Goal: Transaction & Acquisition: Purchase product/service

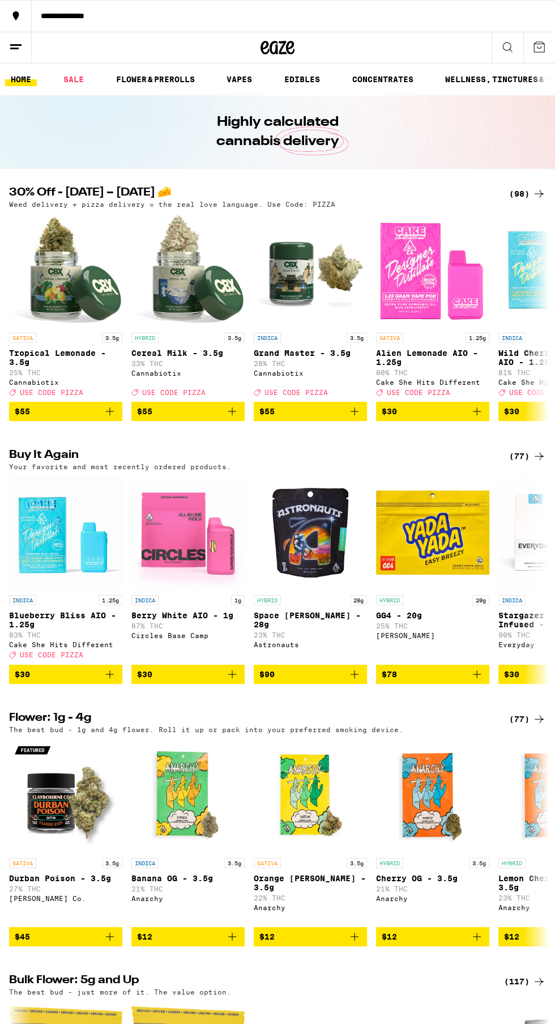
click at [519, 194] on div "(98)" at bounding box center [527, 194] width 37 height 14
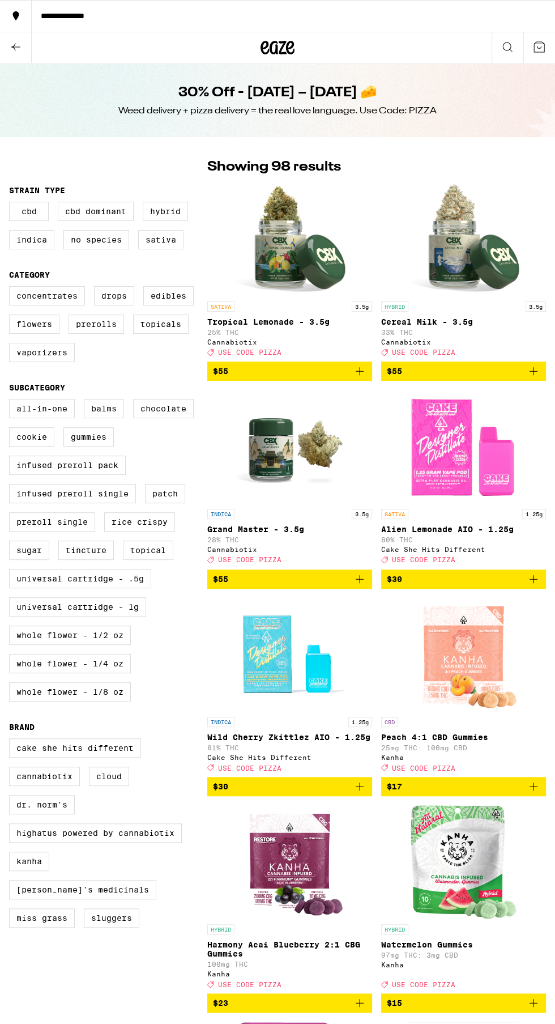
click at [353, 793] on icon "Add to bag" at bounding box center [360, 787] width 14 height 14
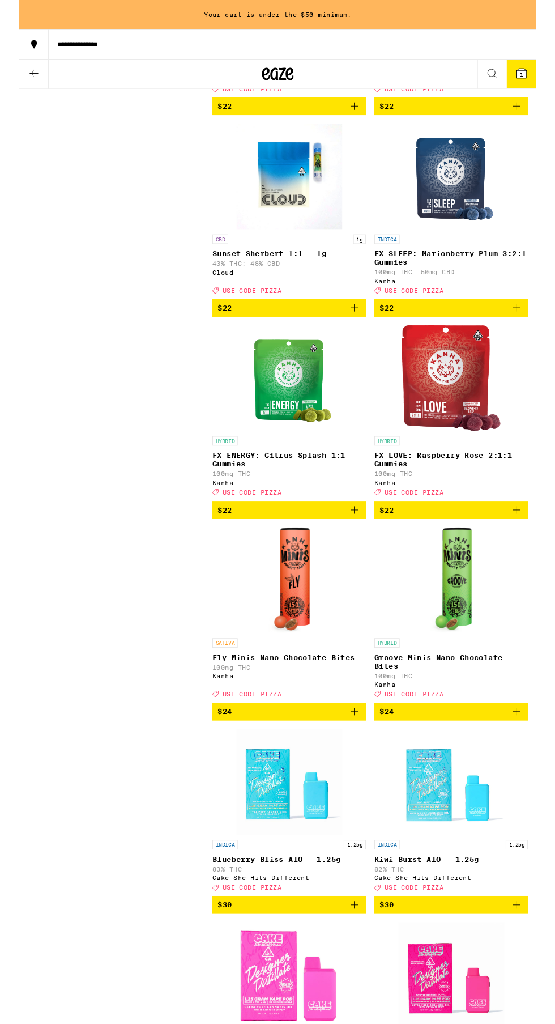
scroll to position [5749, 0]
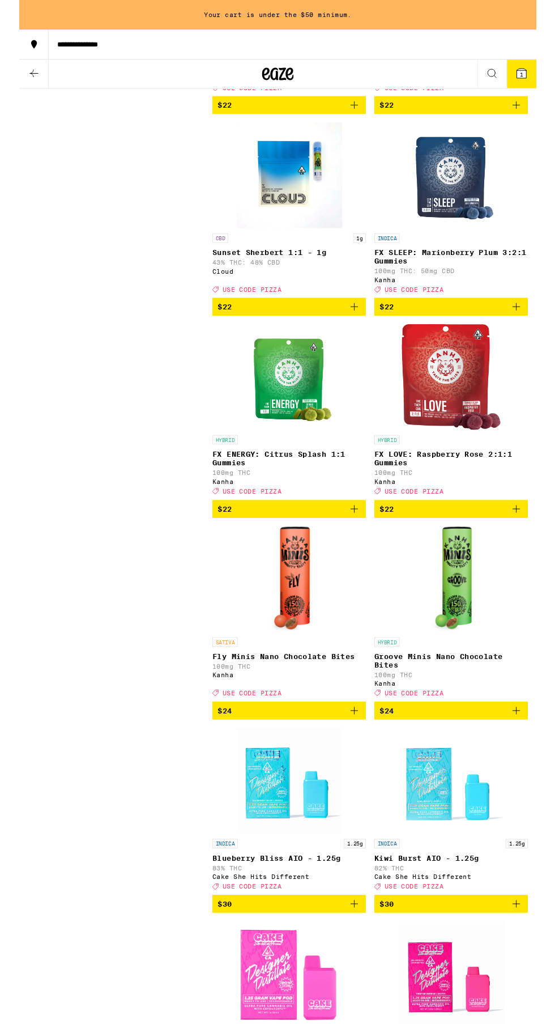
click at [524, 120] on span "$22" at bounding box center [464, 113] width 154 height 14
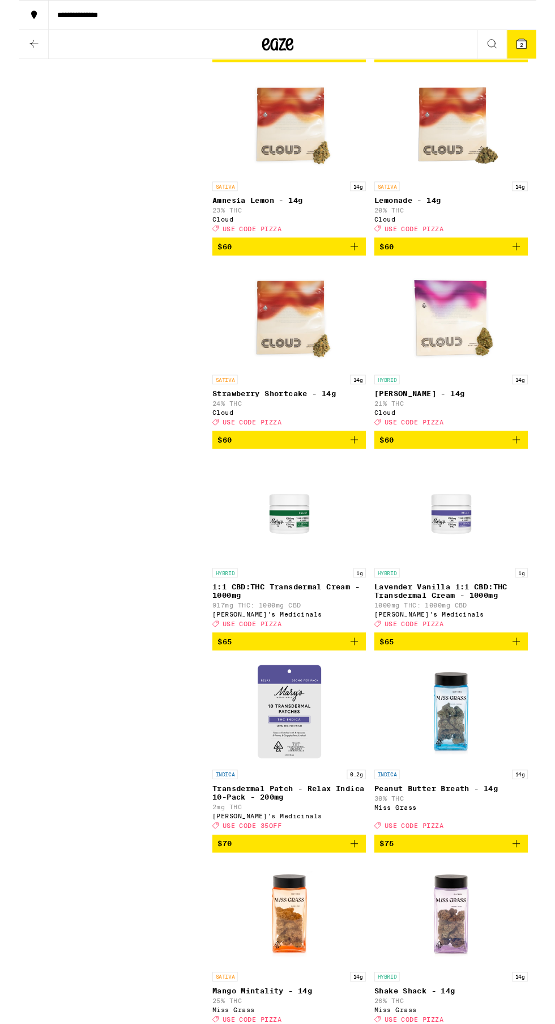
scroll to position [9381, 0]
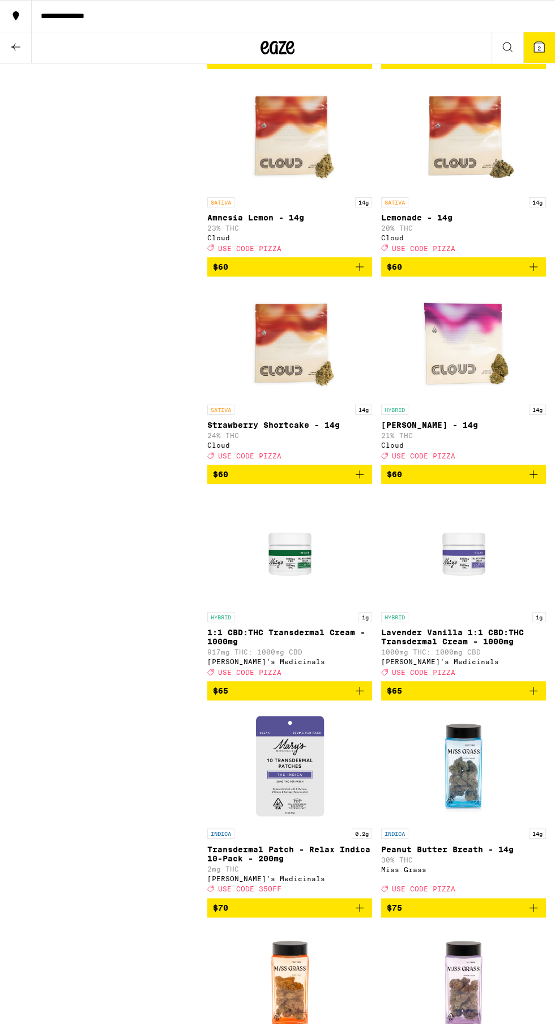
click at [348, 481] on span "$60" at bounding box center [290, 474] width 154 height 14
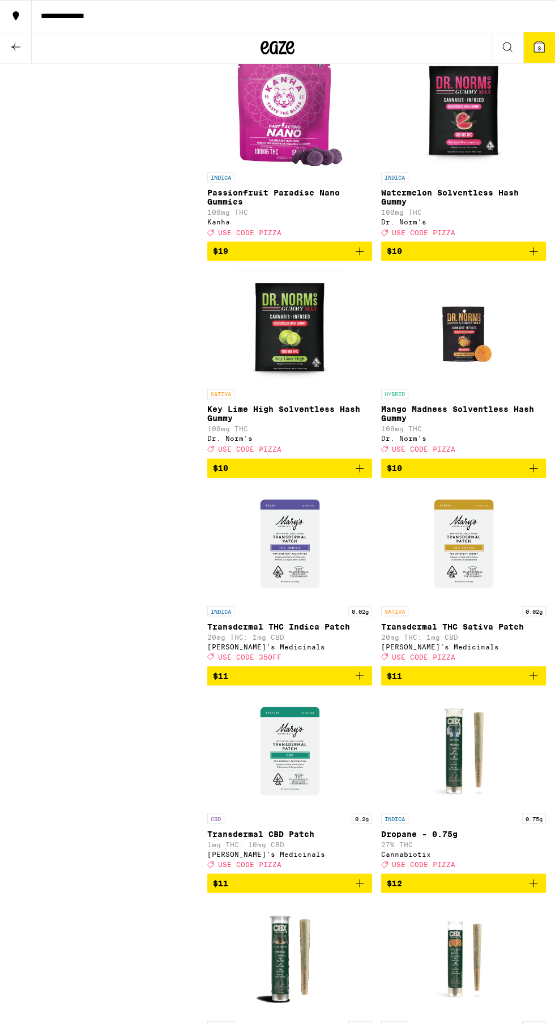
scroll to position [0, 0]
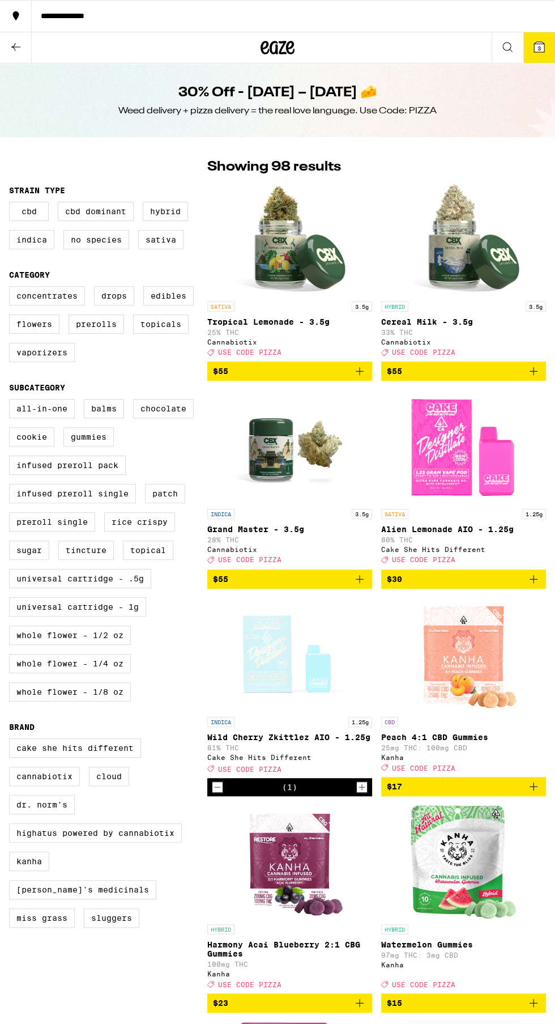
click at [542, 51] on icon at bounding box center [539, 47] width 10 height 10
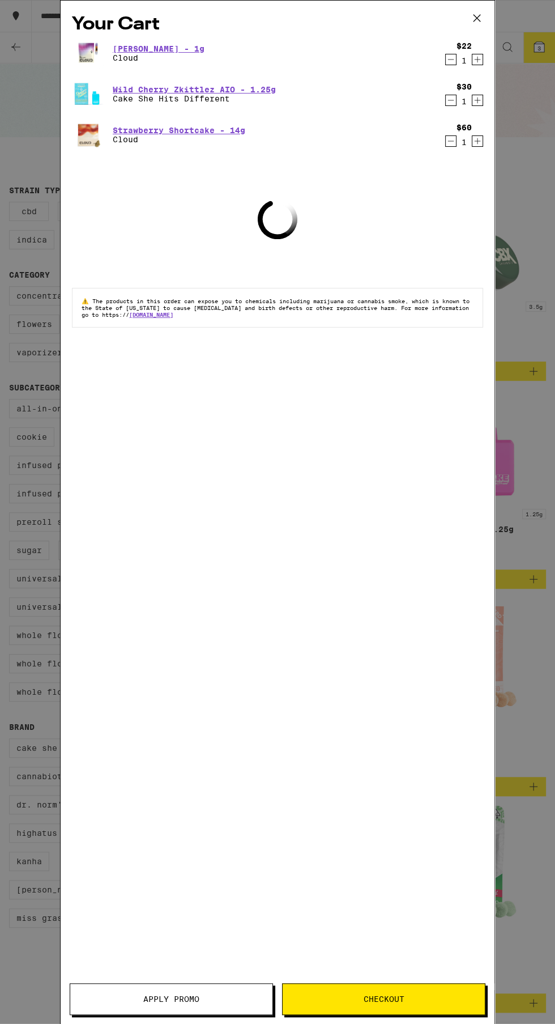
click at [127, 1011] on button "Apply Promo" at bounding box center [171, 999] width 203 height 32
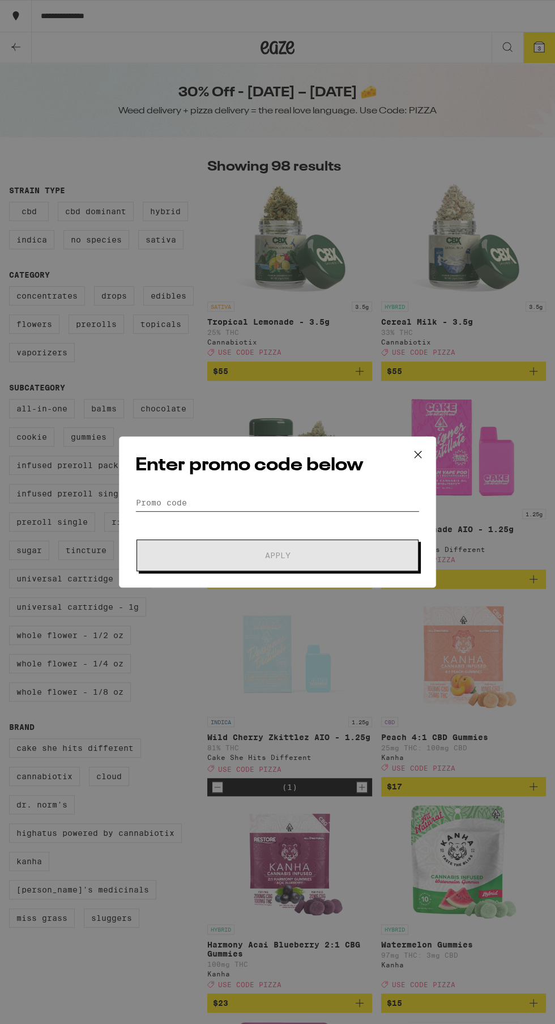
click at [320, 507] on input "Promo Code" at bounding box center [277, 502] width 284 height 17
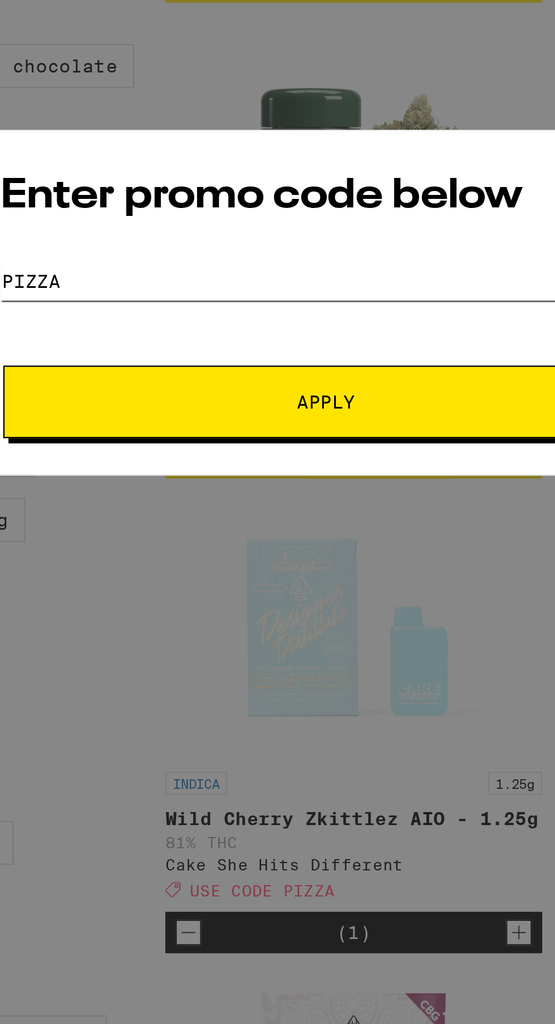
type input "Pizza"
click at [324, 557] on span "Apply" at bounding box center [278, 555] width 204 height 8
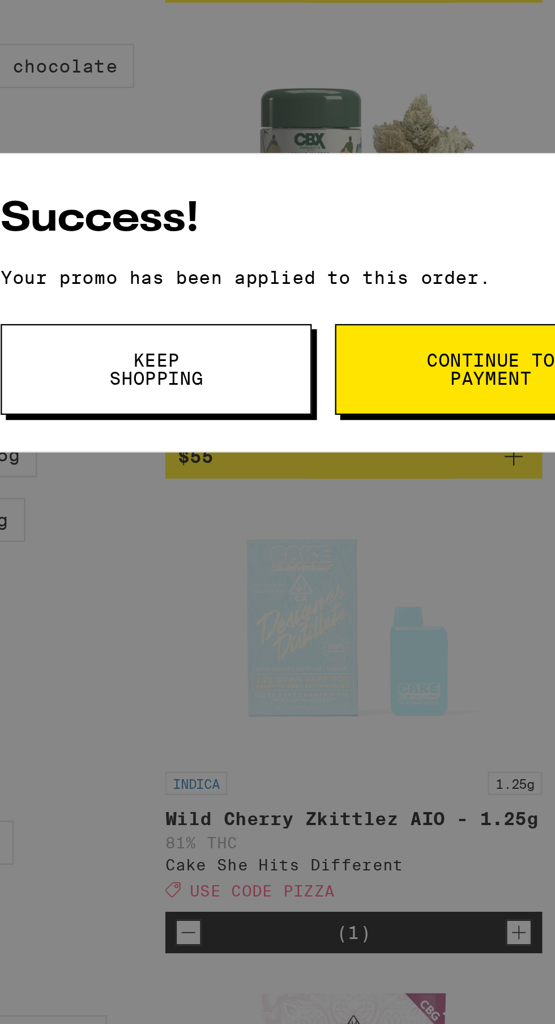
click at [231, 546] on span "Keep Shopping" at bounding box center [204, 541] width 58 height 16
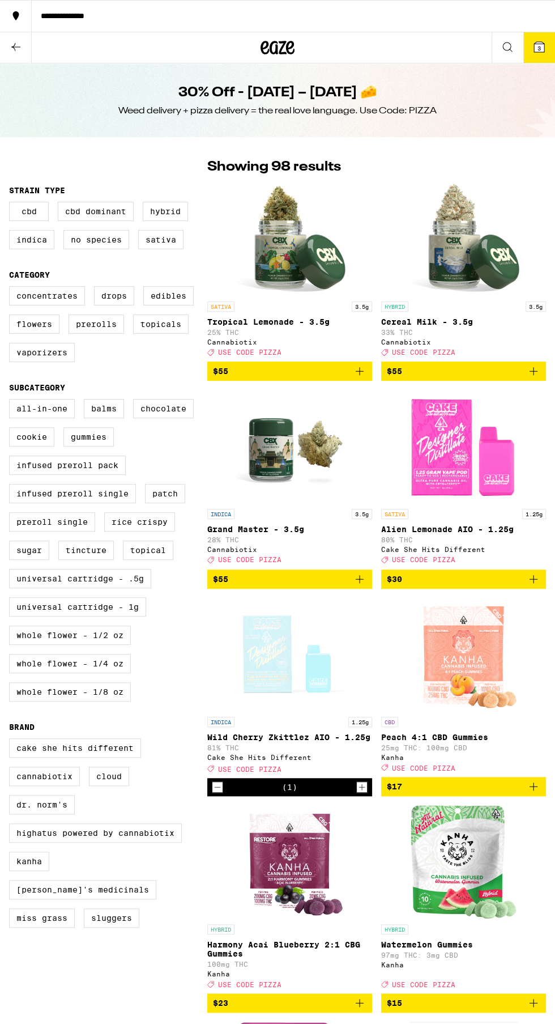
click at [540, 62] on button "3" at bounding box center [540, 47] width 32 height 31
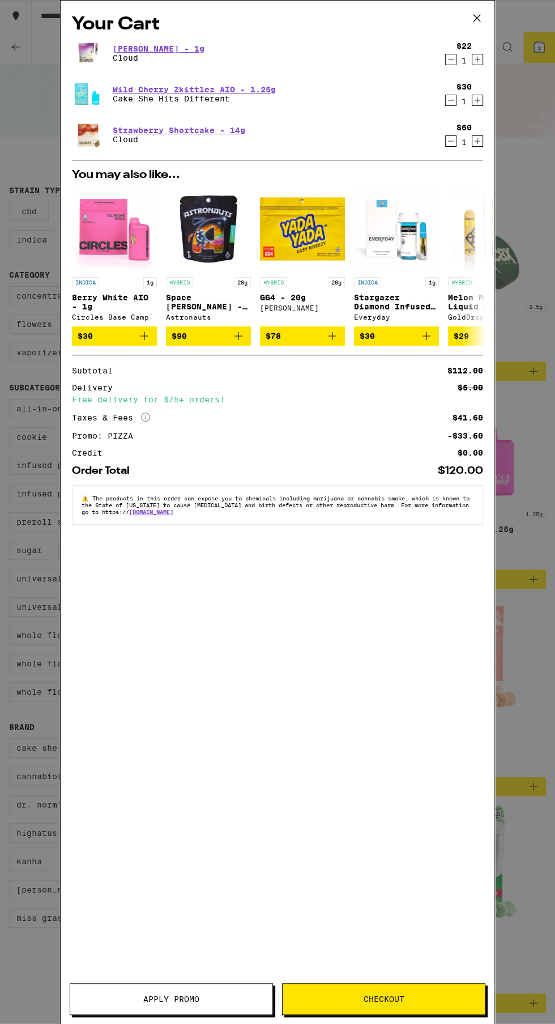
click at [482, 16] on icon at bounding box center [477, 18] width 17 height 17
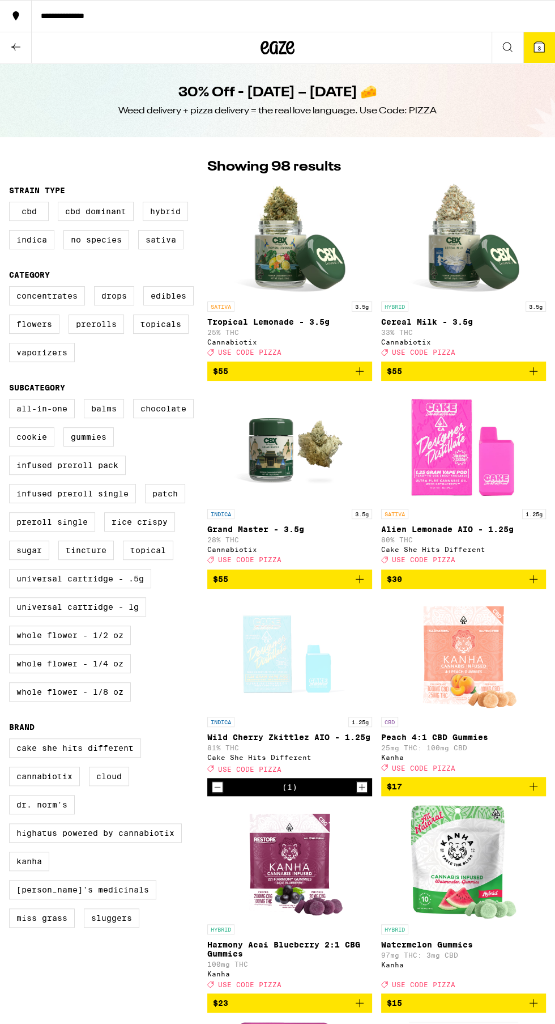
click at [512, 41] on icon at bounding box center [508, 47] width 14 height 14
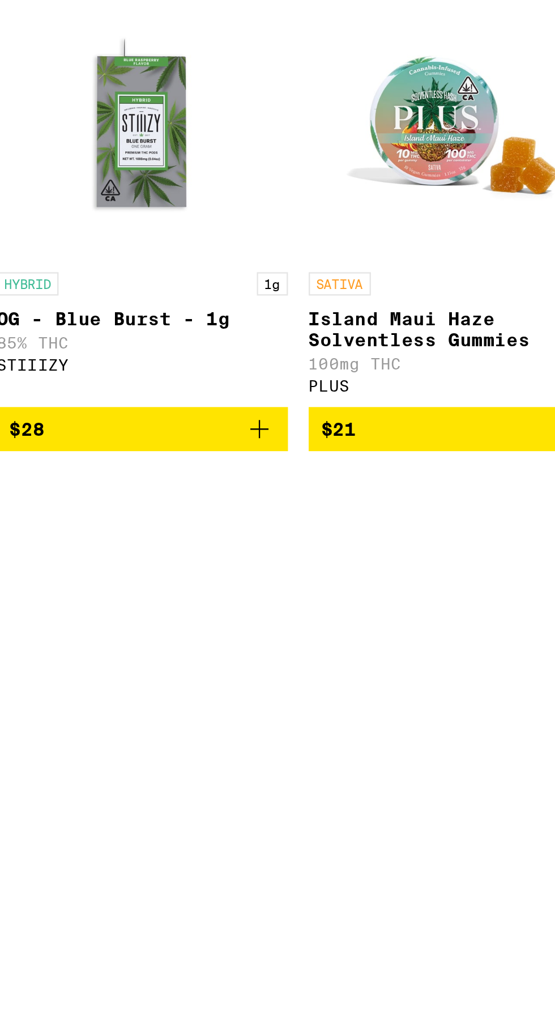
click at [150, 736] on div "Featured Products HYBRID 1g OG - Blue Burst - 1g 85% THC STIIIZY $28 SATIVA Isl…" at bounding box center [278, 694] width 554 height 658
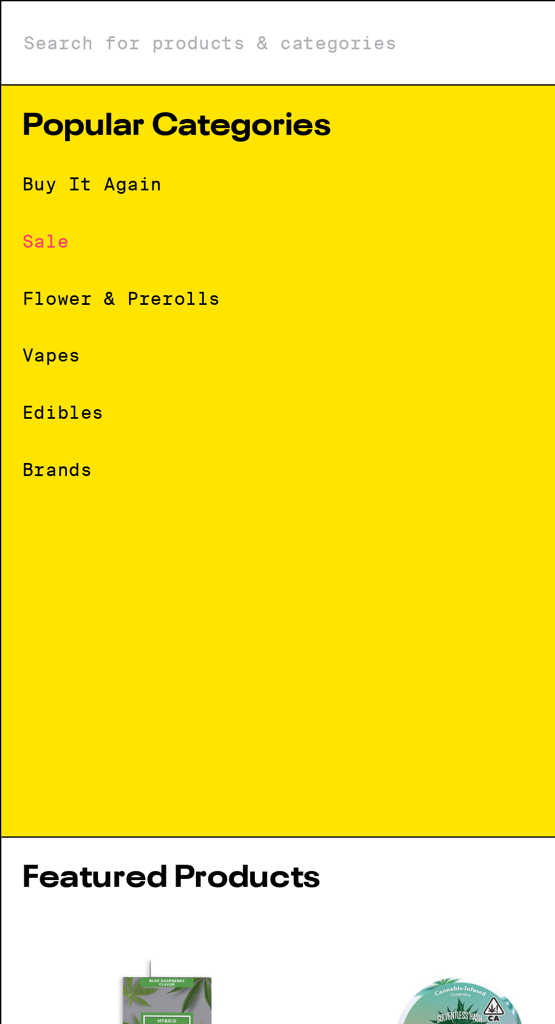
click at [44, 15] on input "Search for Products" at bounding box center [264, 19] width 509 height 10
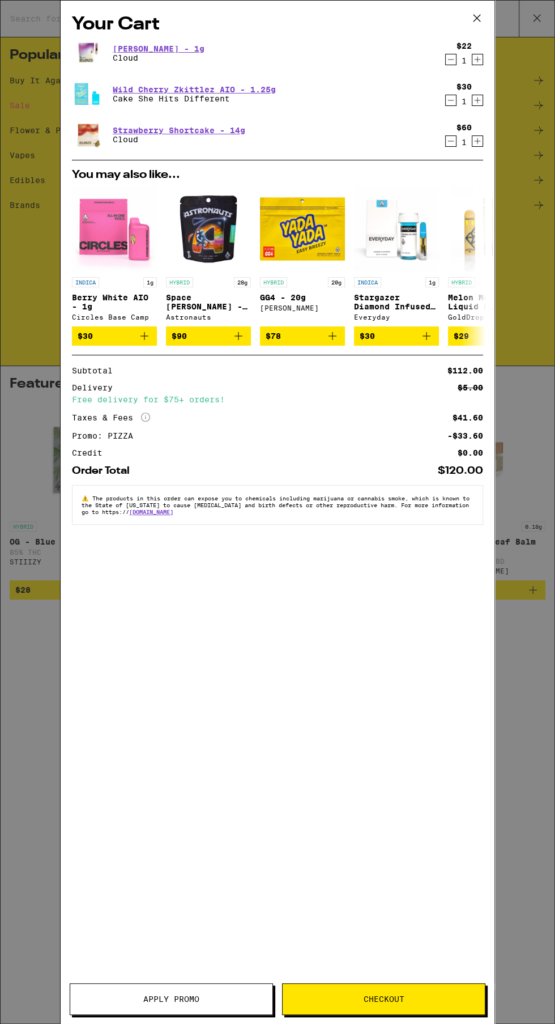
click at [366, 999] on span "Checkout" at bounding box center [384, 999] width 41 height 8
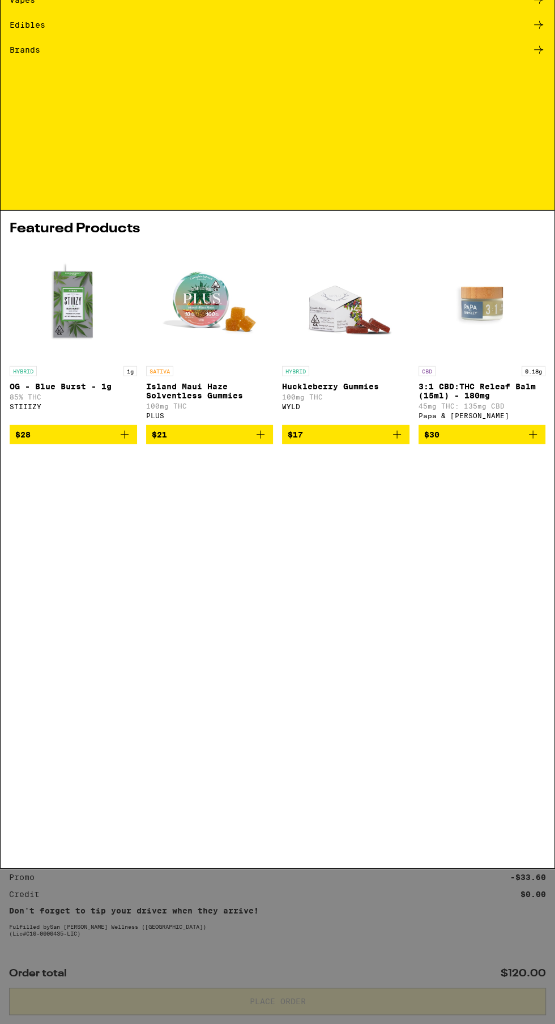
click at [535, 13] on icon at bounding box center [537, 18] width 17 height 17
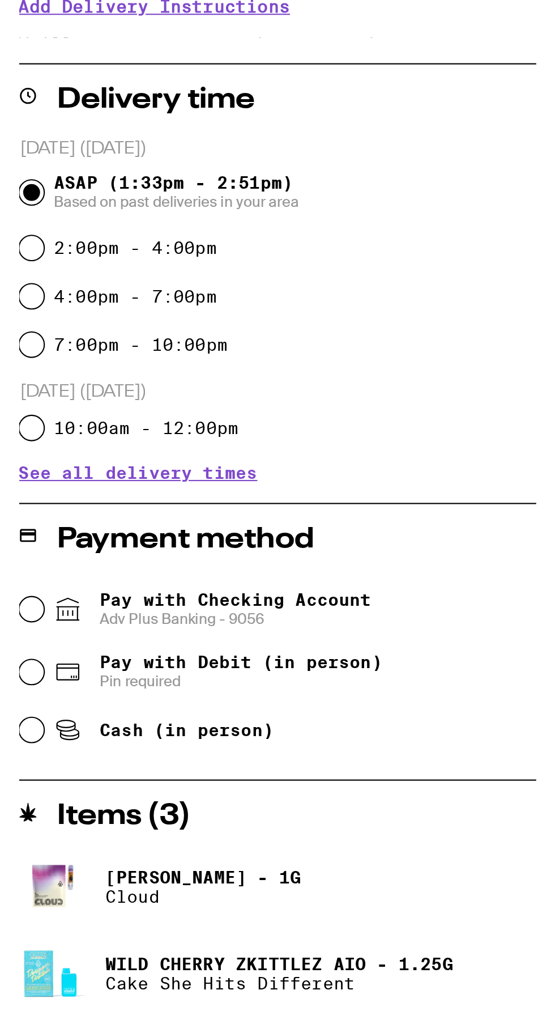
click at [103, 618] on span "Cash (in person)" at bounding box center [88, 615] width 82 height 9
click at [21, 618] on input "Cash (in person)" at bounding box center [15, 615] width 11 height 11
radio input "true"
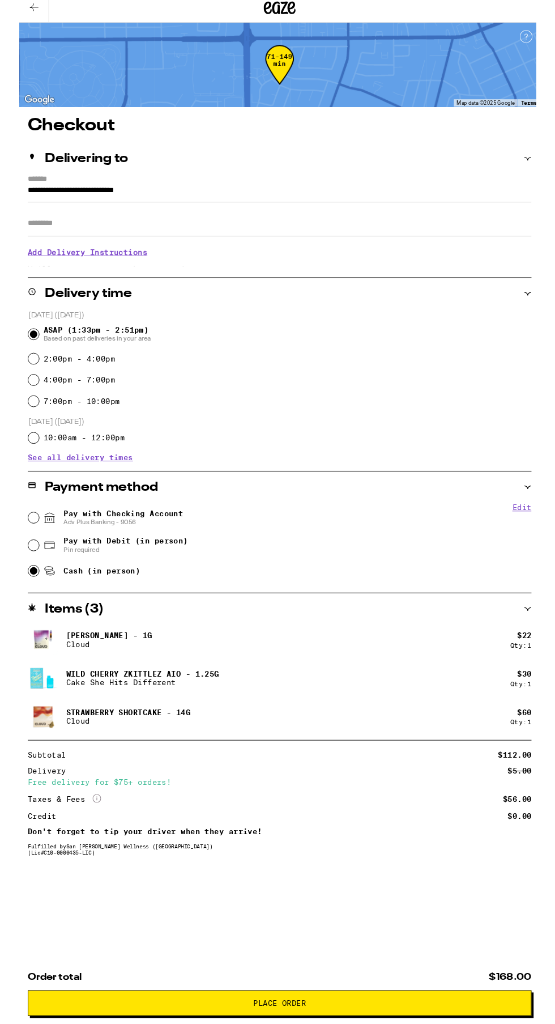
click at [135, 250] on input "Apt/Suite" at bounding box center [277, 245] width 537 height 27
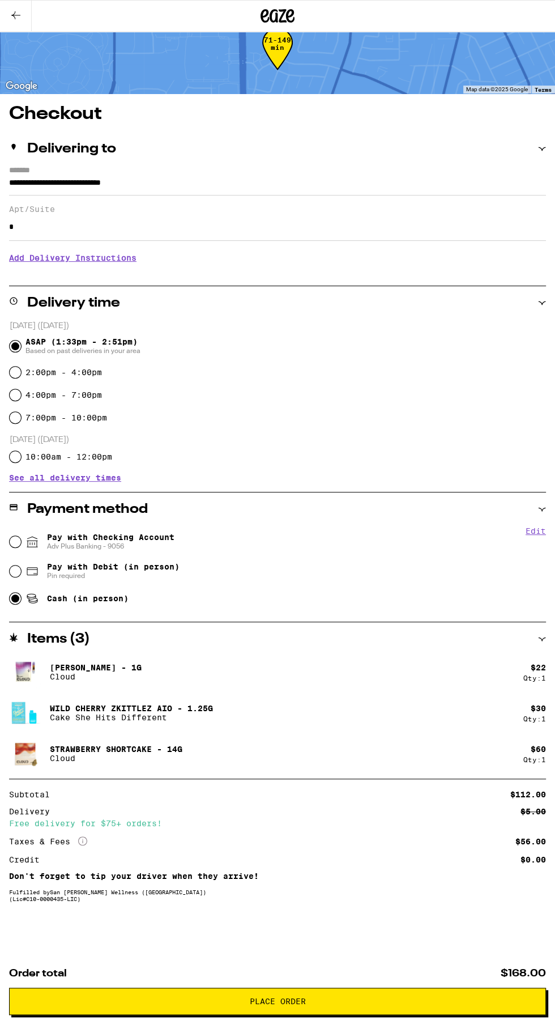
scroll to position [29, 0]
type input "*"
click at [336, 1001] on span "Place Order" at bounding box center [278, 1001] width 518 height 8
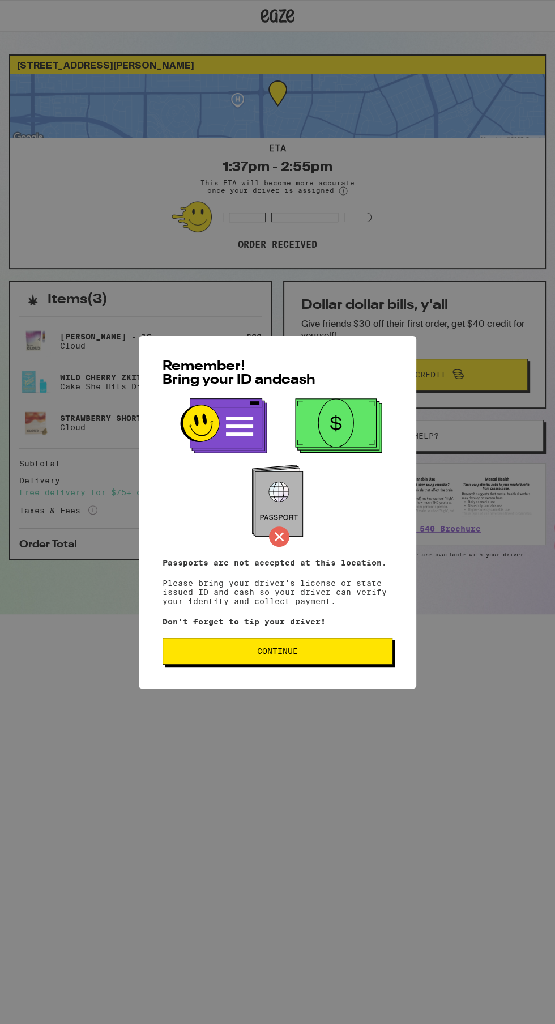
click at [333, 658] on button "Continue" at bounding box center [278, 650] width 230 height 27
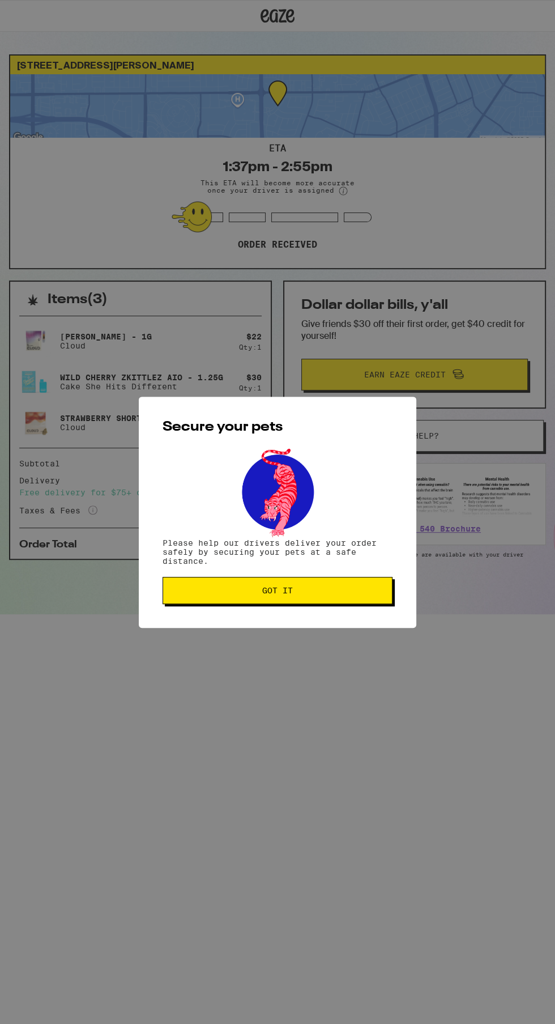
click at [335, 594] on span "Got it" at bounding box center [277, 590] width 211 height 8
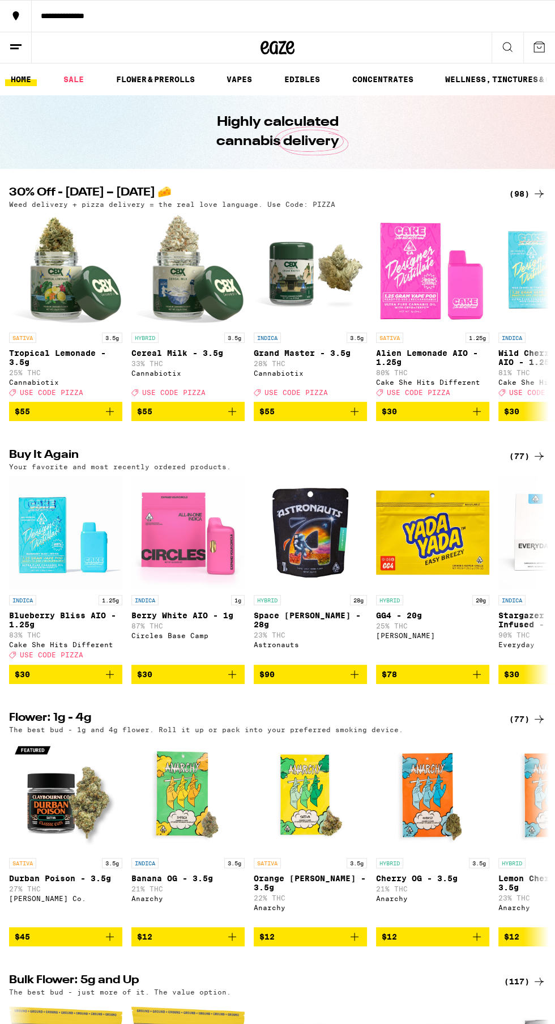
click at [12, 61] on button at bounding box center [16, 47] width 32 height 31
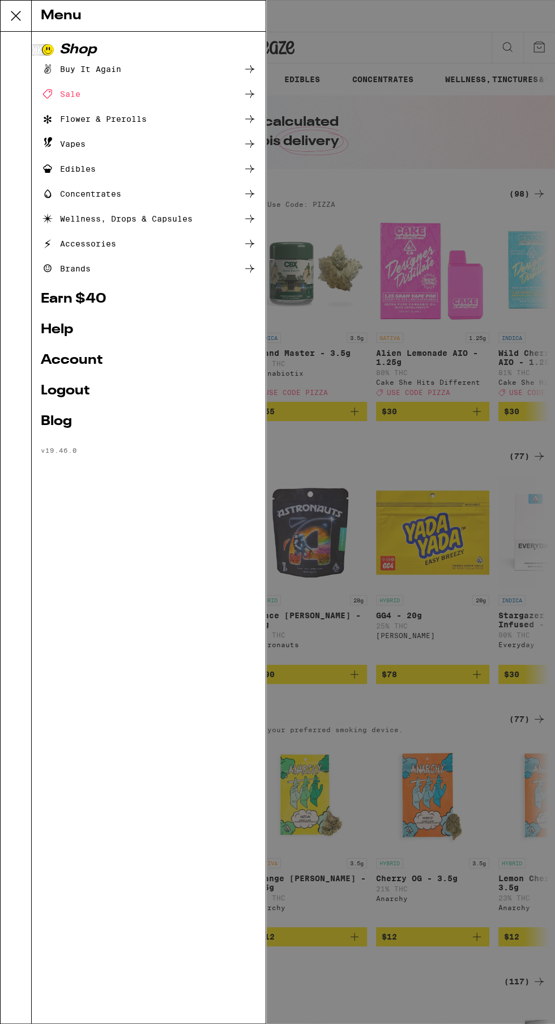
click at [382, 794] on div "Menu Shop Buy It Again Sale Flower & Prerolls Vapes Edibles Concentrates Wellne…" at bounding box center [277, 512] width 555 height 1024
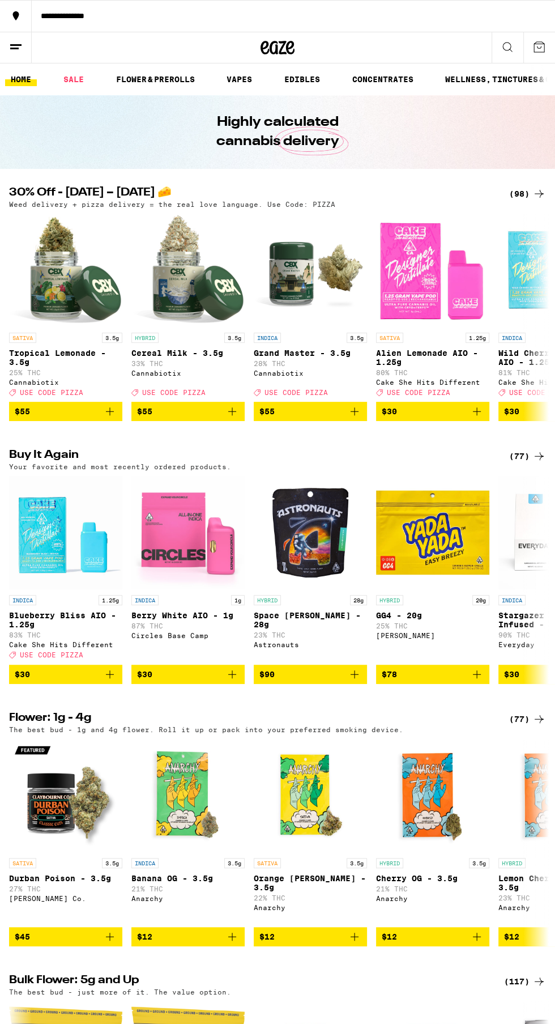
scroll to position [0, 1]
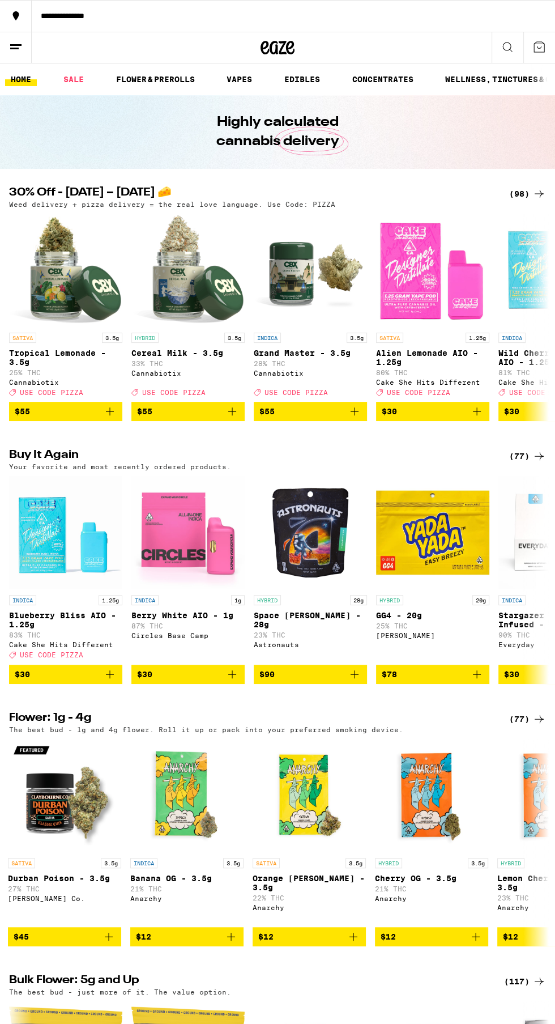
click at [540, 42] on icon at bounding box center [540, 47] width 14 height 14
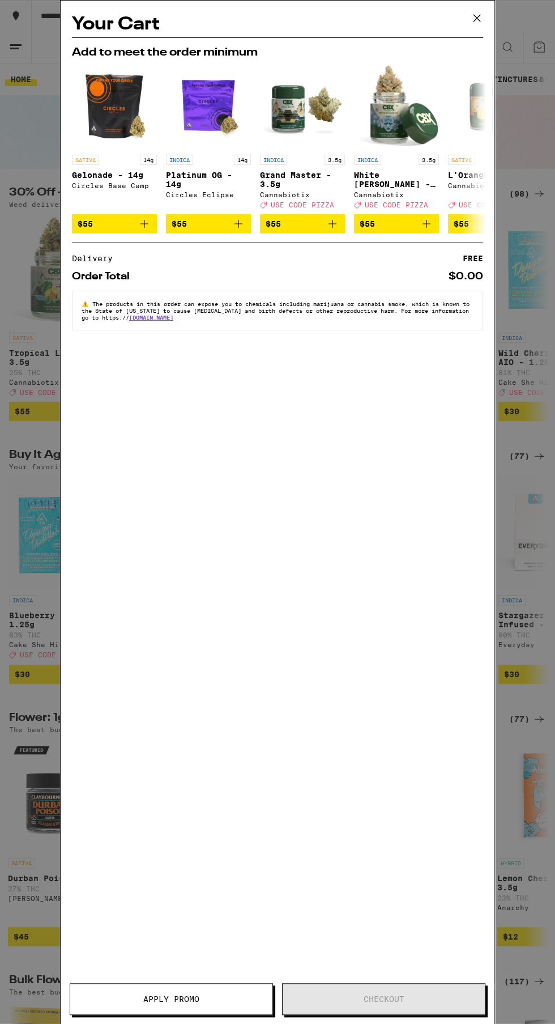
click at [474, 20] on icon at bounding box center [477, 18] width 7 height 7
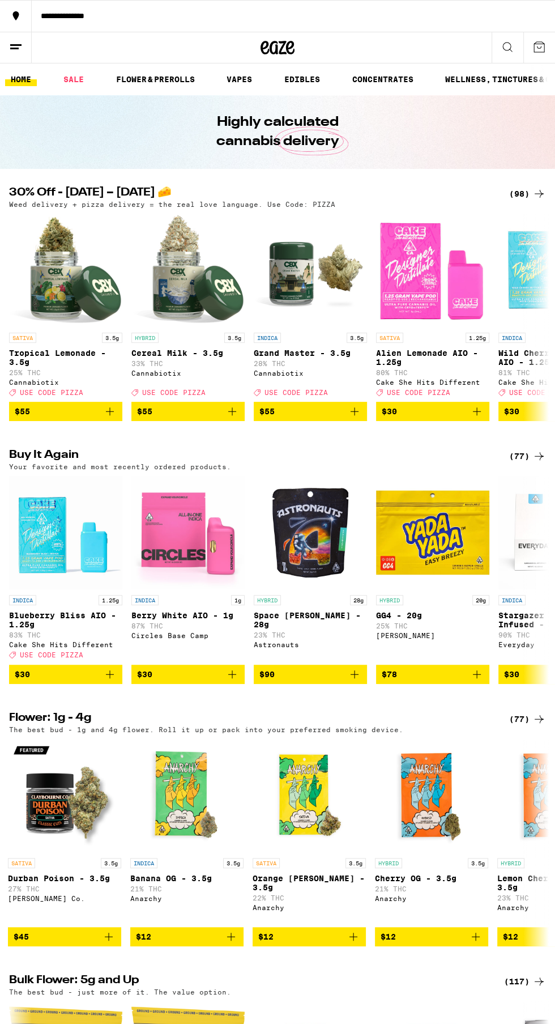
click at [517, 325] on img "Open page for Wild Cherry Zkittlez AIO - 1.25g from Cake She Hits Different" at bounding box center [555, 270] width 113 height 113
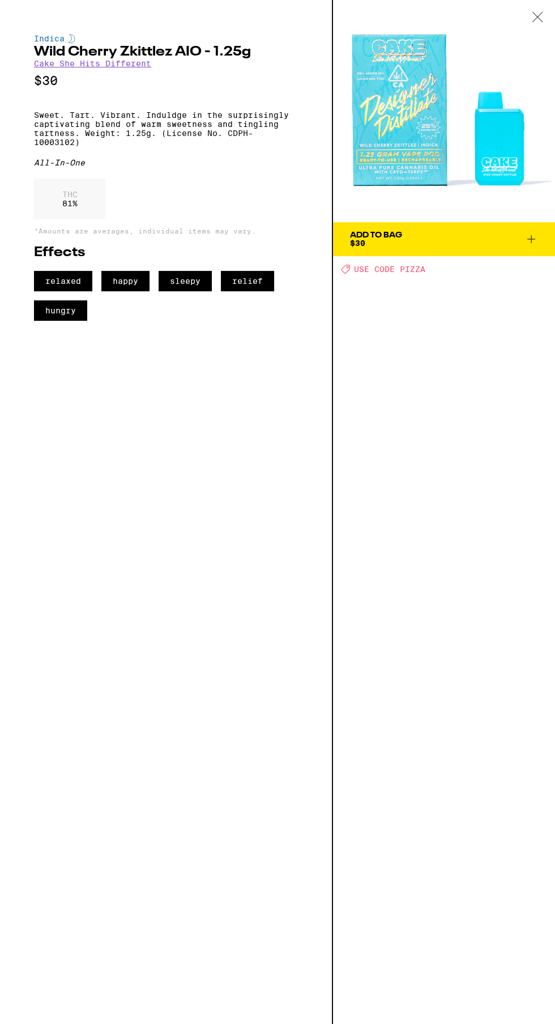
click at [526, 21] on div at bounding box center [537, 18] width 35 height 36
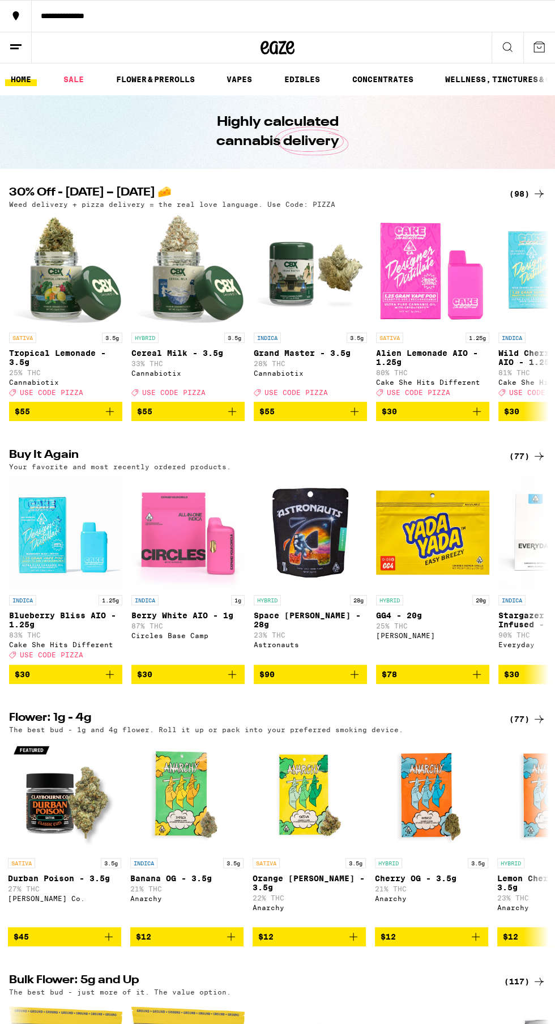
click at [14, 48] on line at bounding box center [14, 48] width 8 height 0
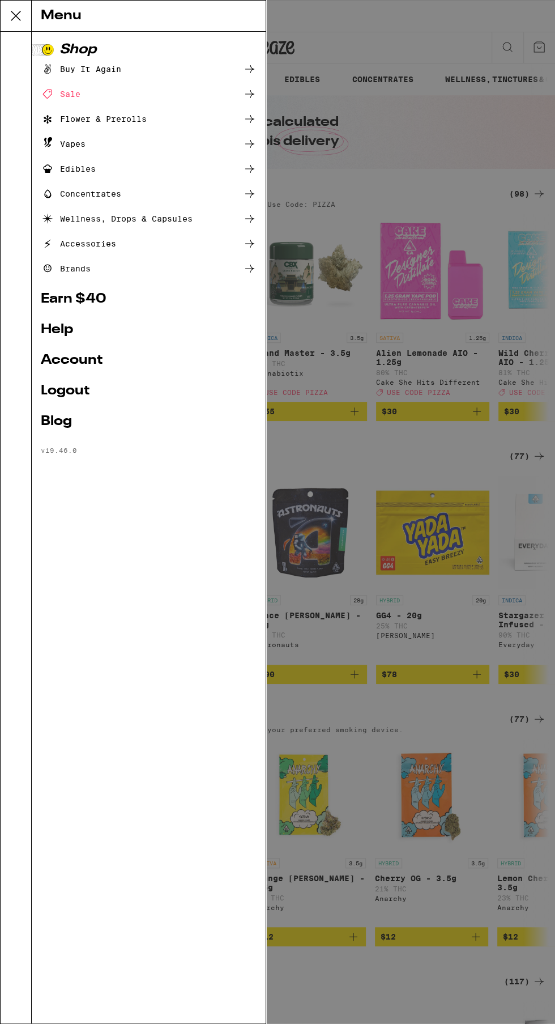
click at [59, 330] on link "Help" at bounding box center [149, 330] width 216 height 14
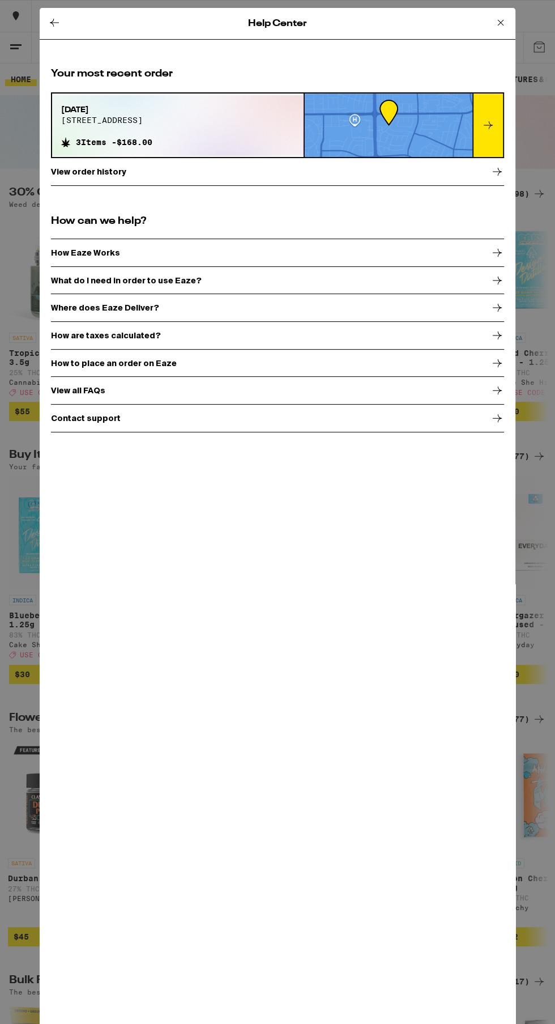
click at [479, 428] on div "Contact support" at bounding box center [277, 418] width 453 height 28
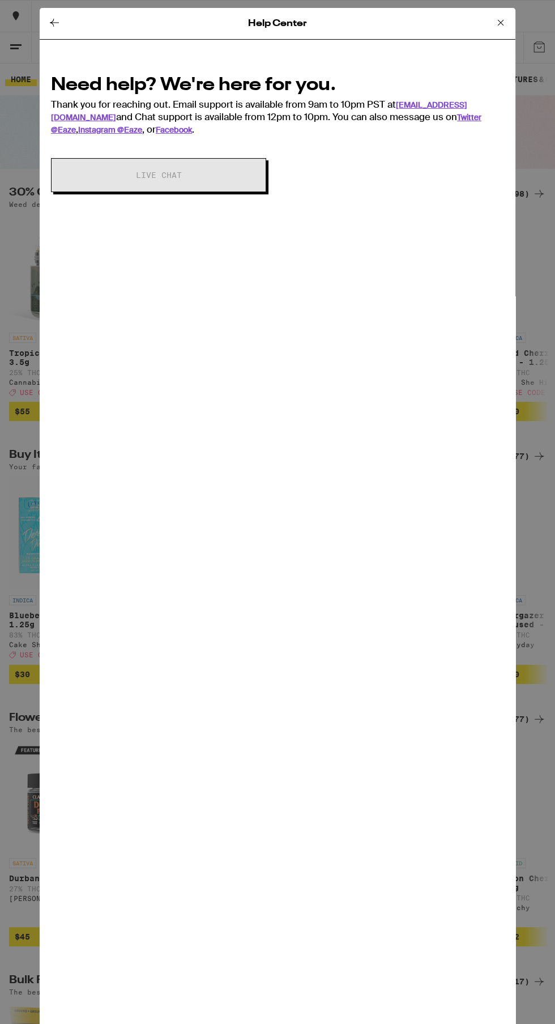
click at [500, 27] on icon at bounding box center [501, 23] width 14 height 14
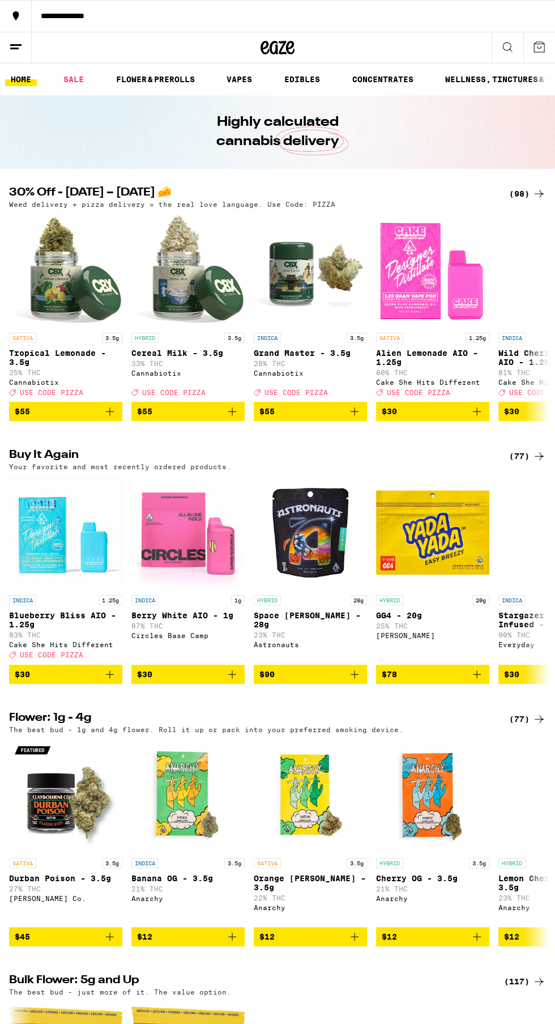
click at [14, 48] on line at bounding box center [14, 48] width 8 height 0
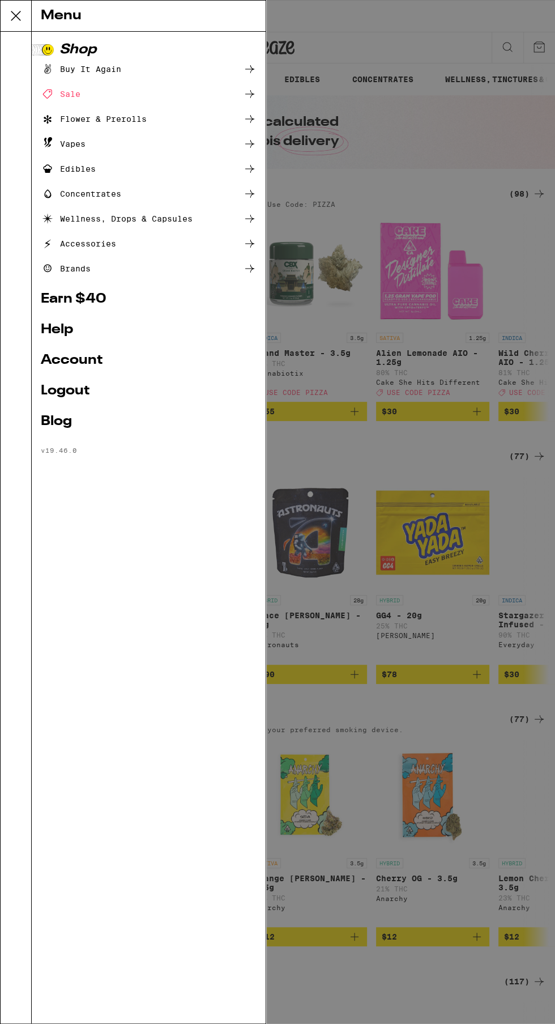
click at [63, 329] on link "Help" at bounding box center [149, 330] width 216 height 14
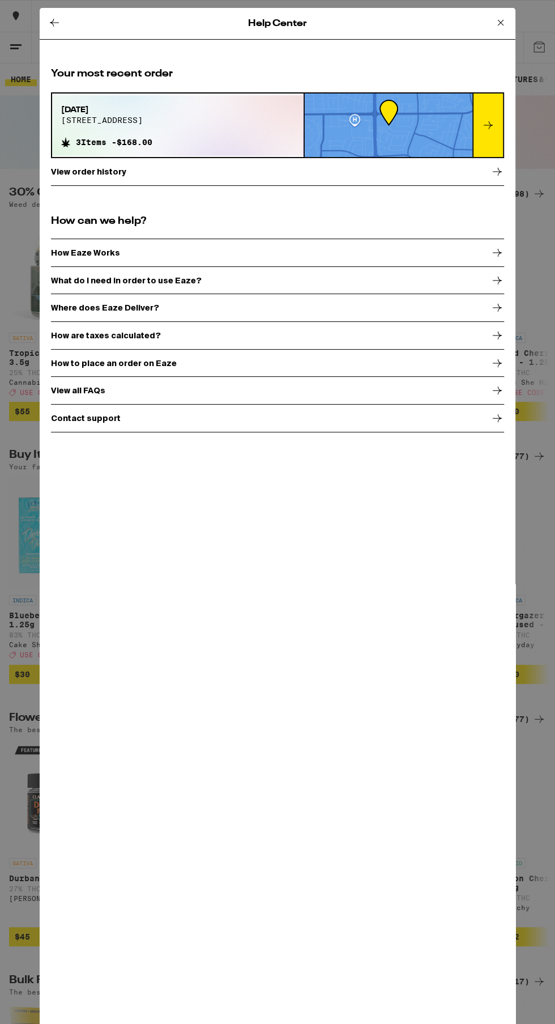
click at [364, 427] on div "Contact support" at bounding box center [277, 418] width 453 height 28
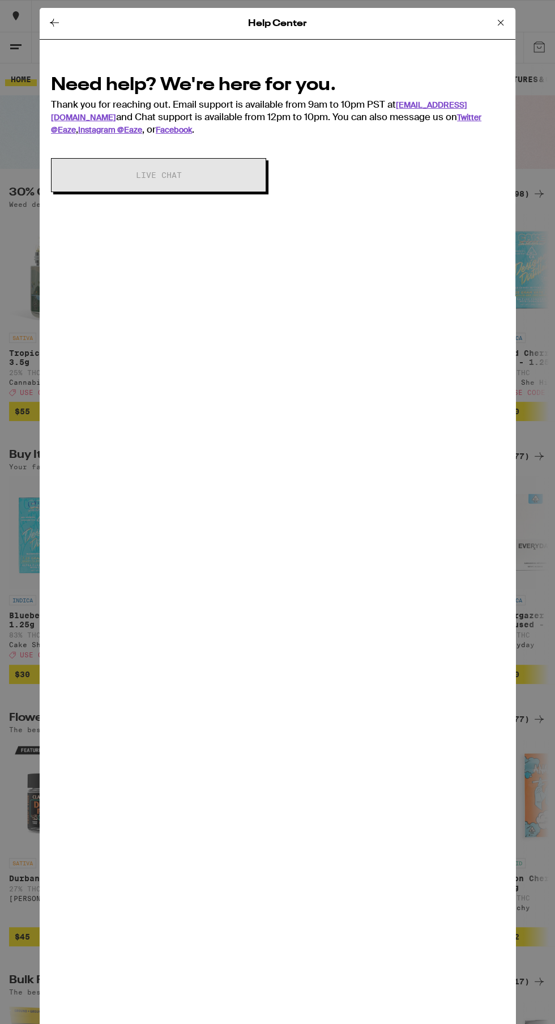
click at [500, 24] on icon at bounding box center [501, 23] width 14 height 14
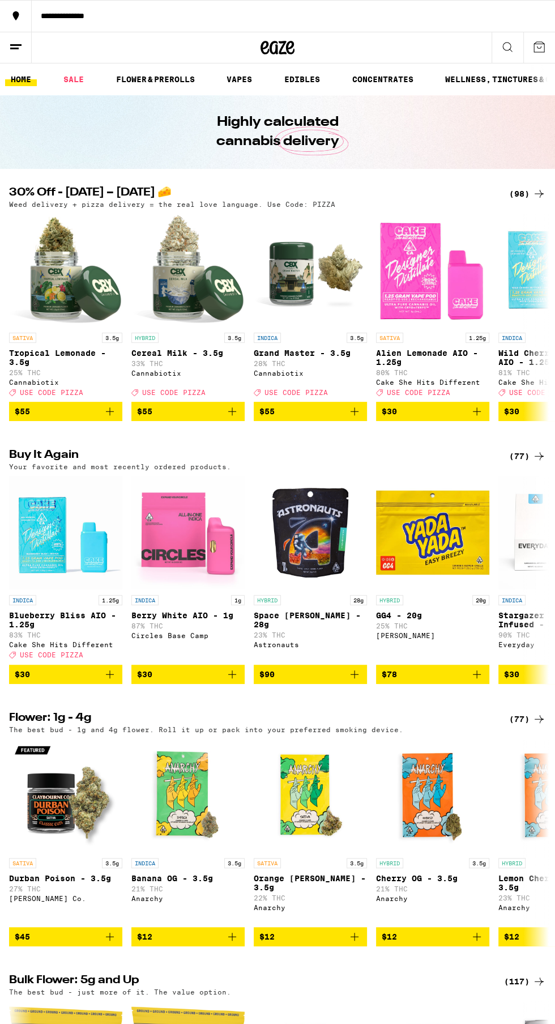
click at [14, 50] on icon at bounding box center [16, 47] width 14 height 14
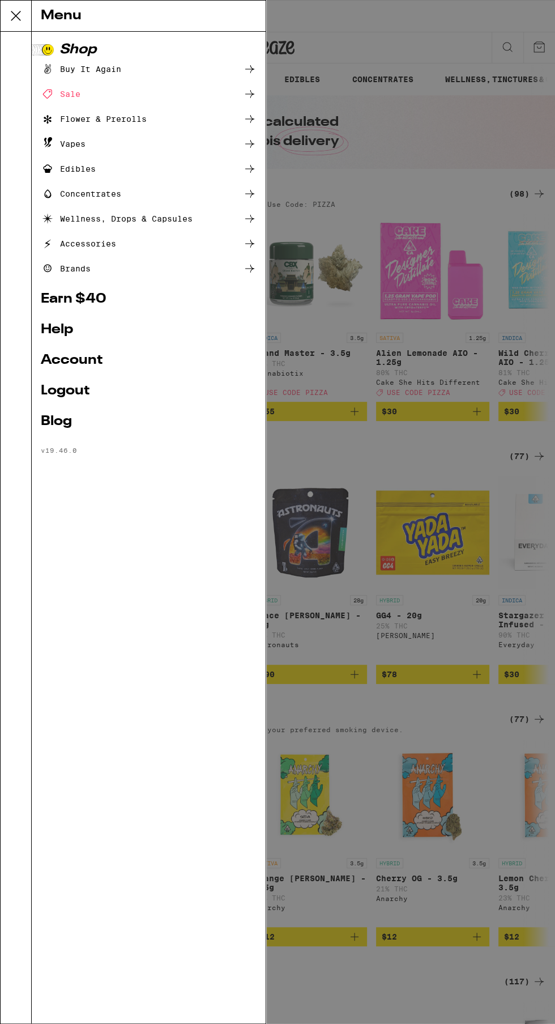
click at [61, 333] on link "Help" at bounding box center [149, 330] width 216 height 14
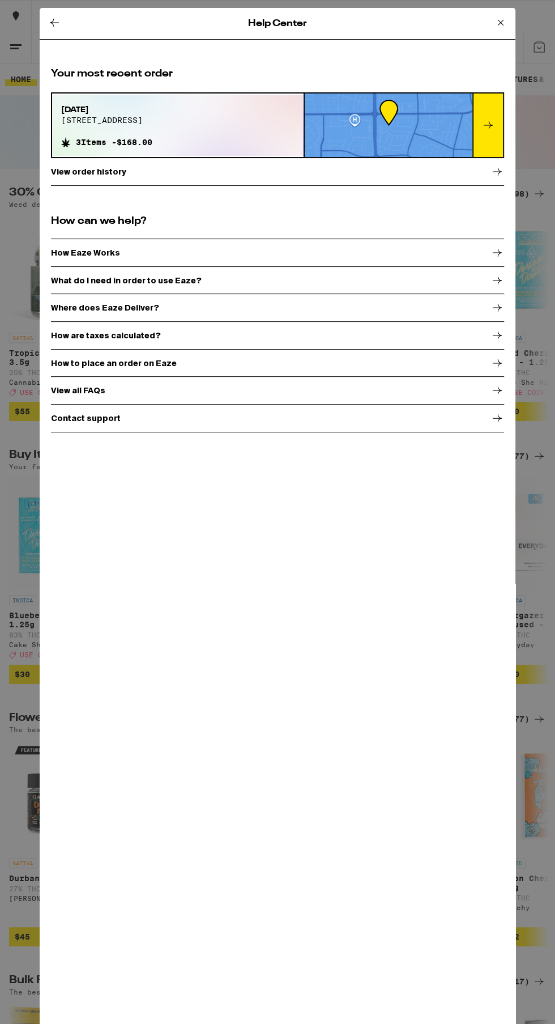
click at [479, 405] on div "Contact support" at bounding box center [277, 418] width 453 height 28
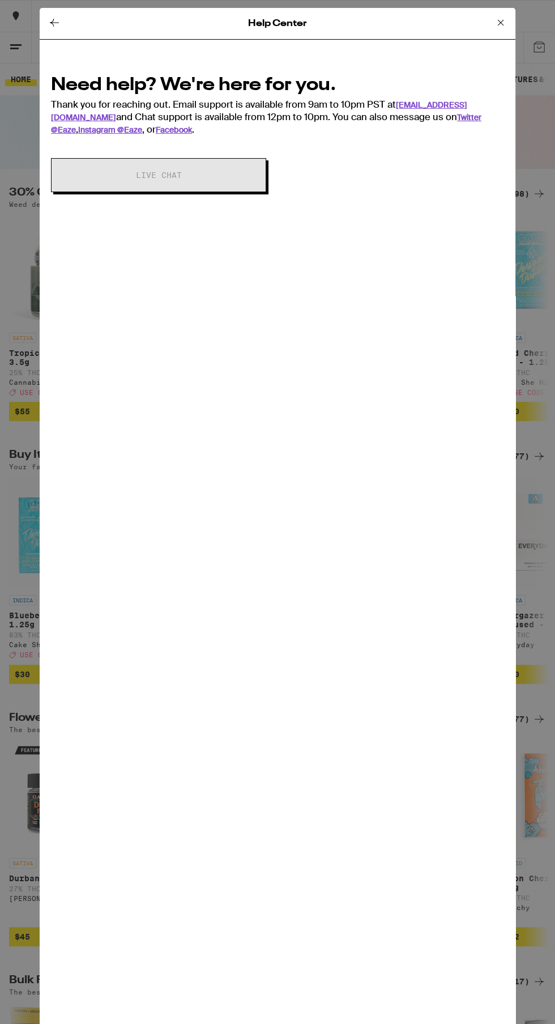
click at [54, 25] on icon at bounding box center [55, 23] width 14 height 14
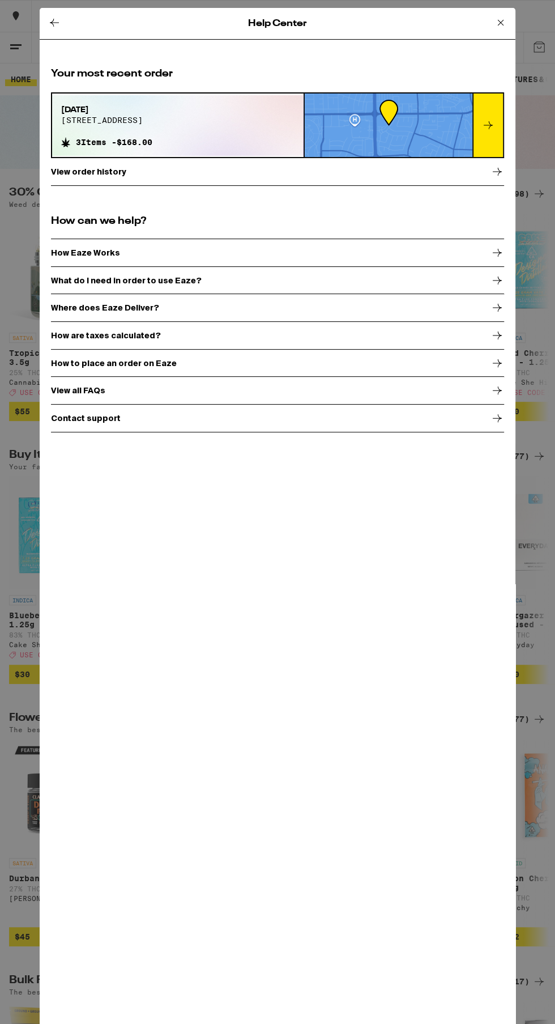
click at [54, 26] on icon at bounding box center [55, 23] width 14 height 14
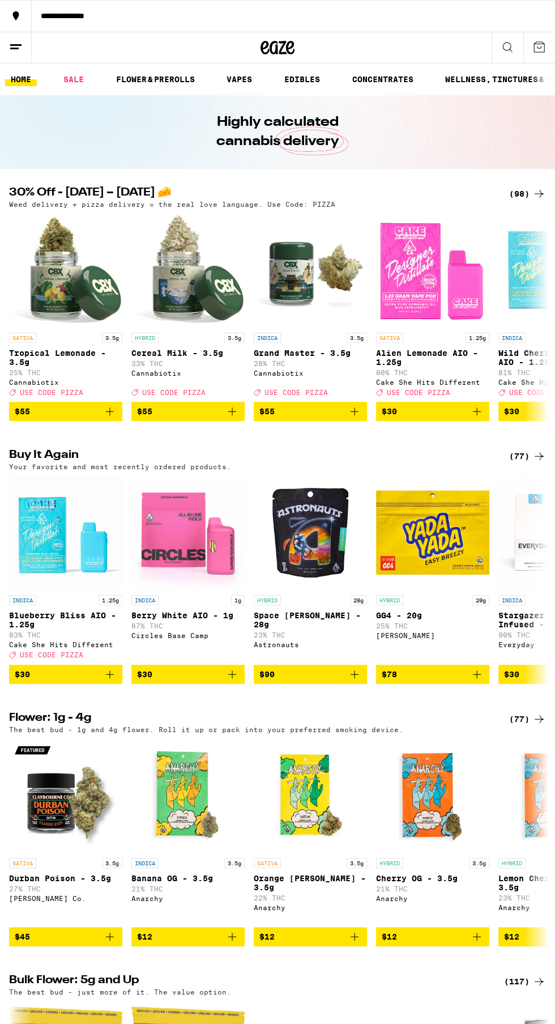
click at [474, 396] on div "Deal Created with Sketch. USE CODE PIZZA" at bounding box center [432, 392] width 113 height 8
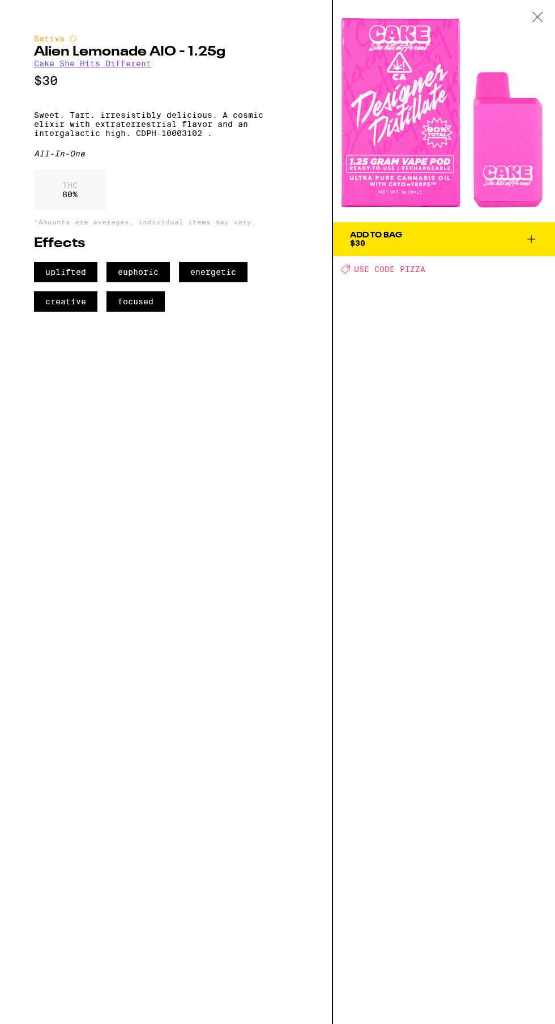
click at [529, 27] on div at bounding box center [537, 18] width 35 height 36
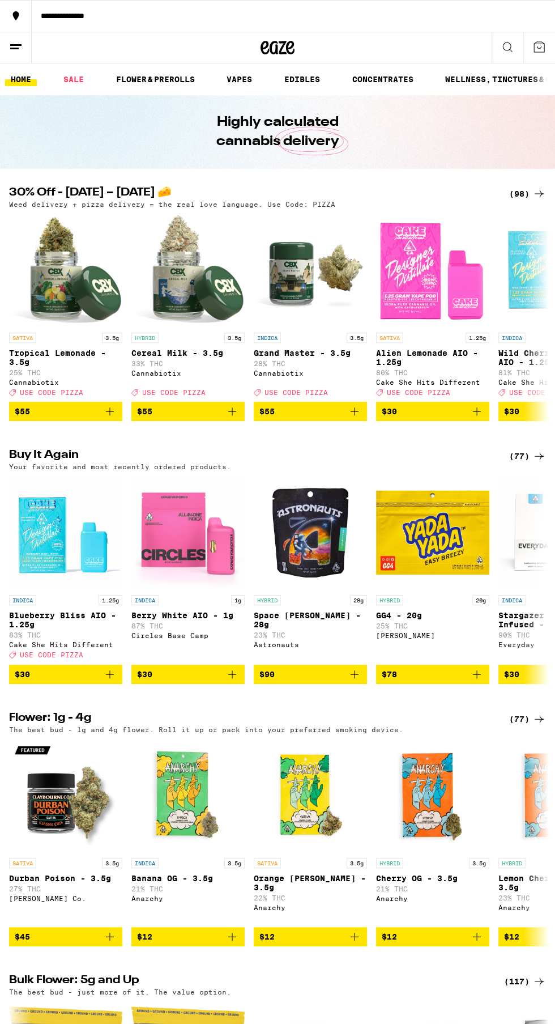
click at [18, 50] on icon at bounding box center [16, 47] width 14 height 14
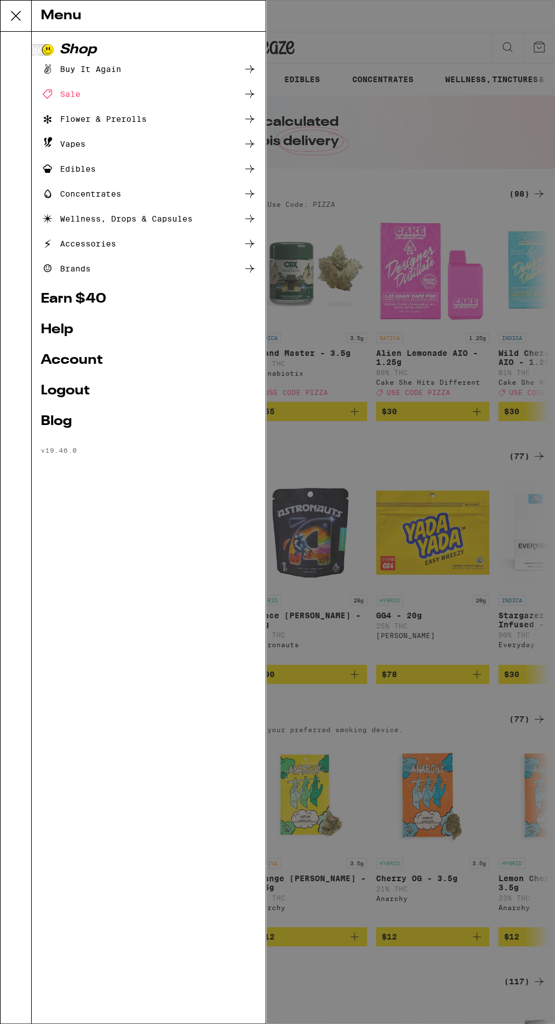
click at [88, 360] on link "Account" at bounding box center [149, 361] width 216 height 14
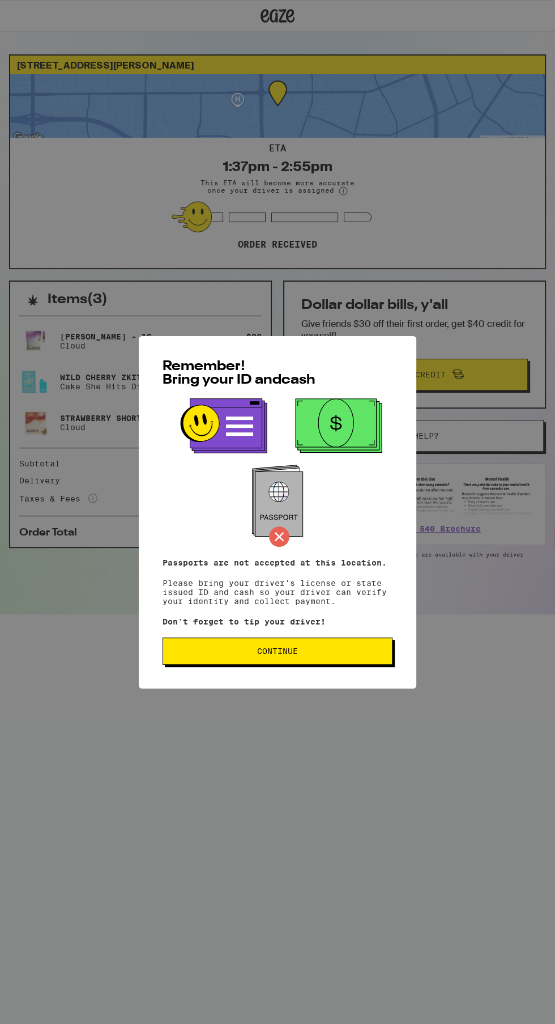
click at [326, 655] on span "Continue" at bounding box center [277, 651] width 211 height 8
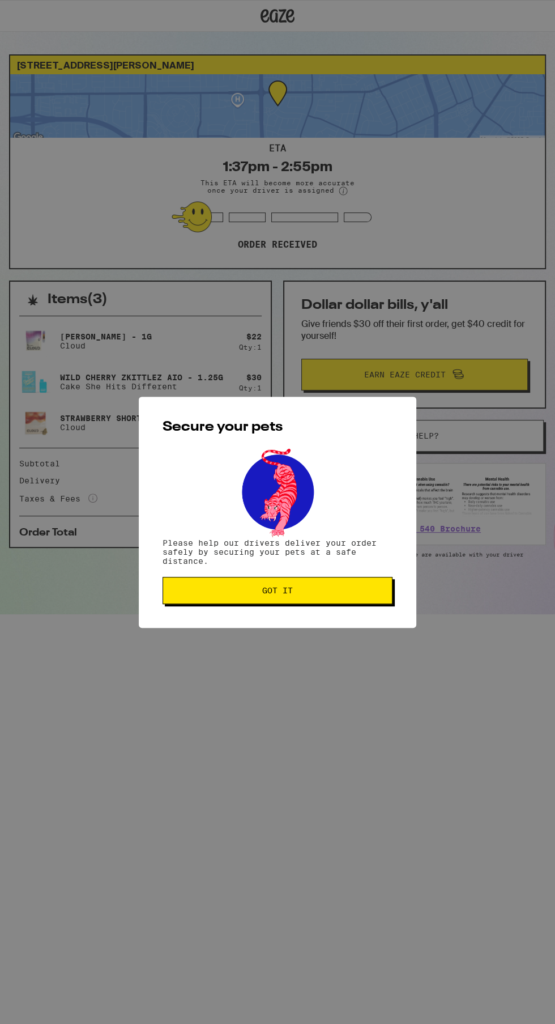
click at [348, 594] on span "Got it" at bounding box center [277, 590] width 211 height 8
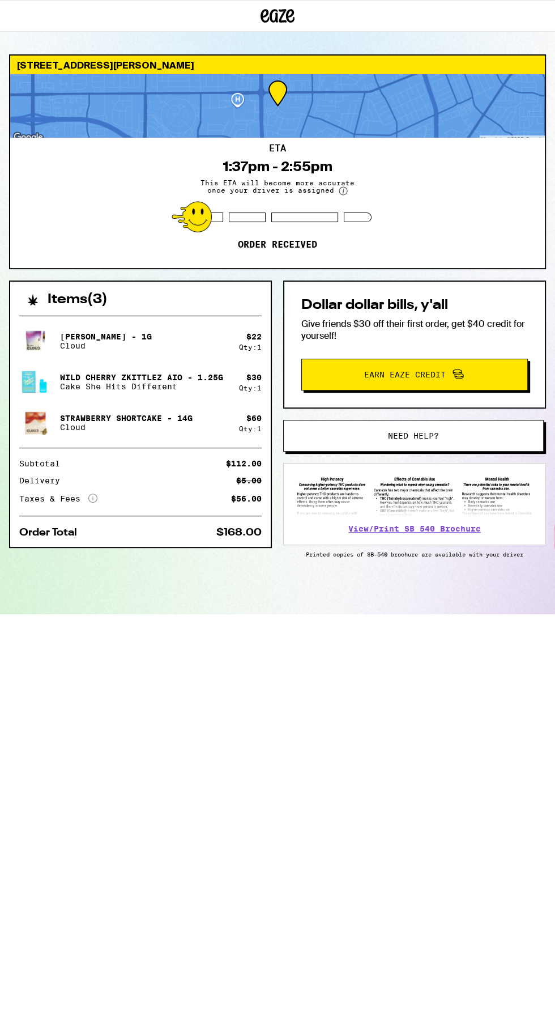
click at [496, 452] on button "Need help?" at bounding box center [413, 436] width 261 height 32
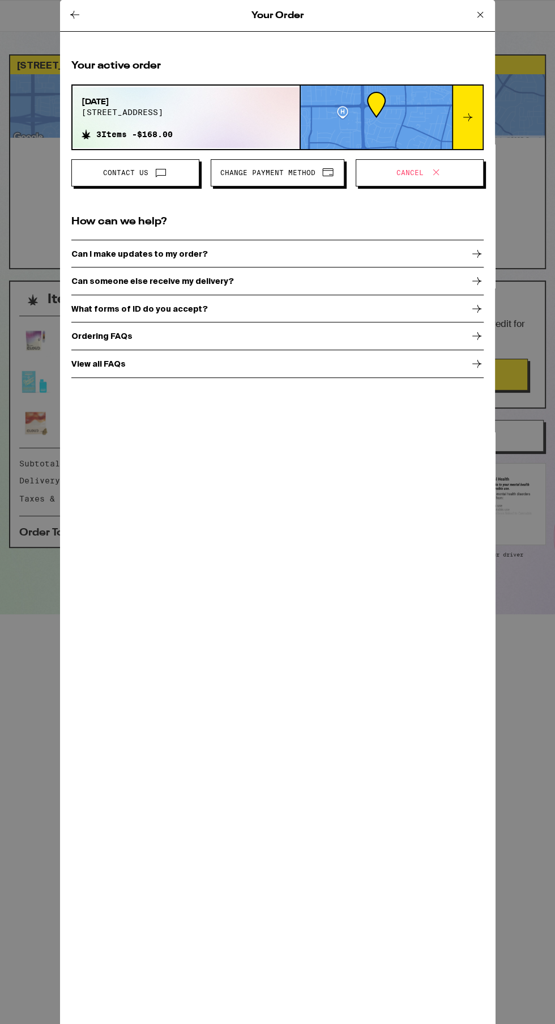
click at [435, 174] on icon at bounding box center [436, 172] width 14 height 14
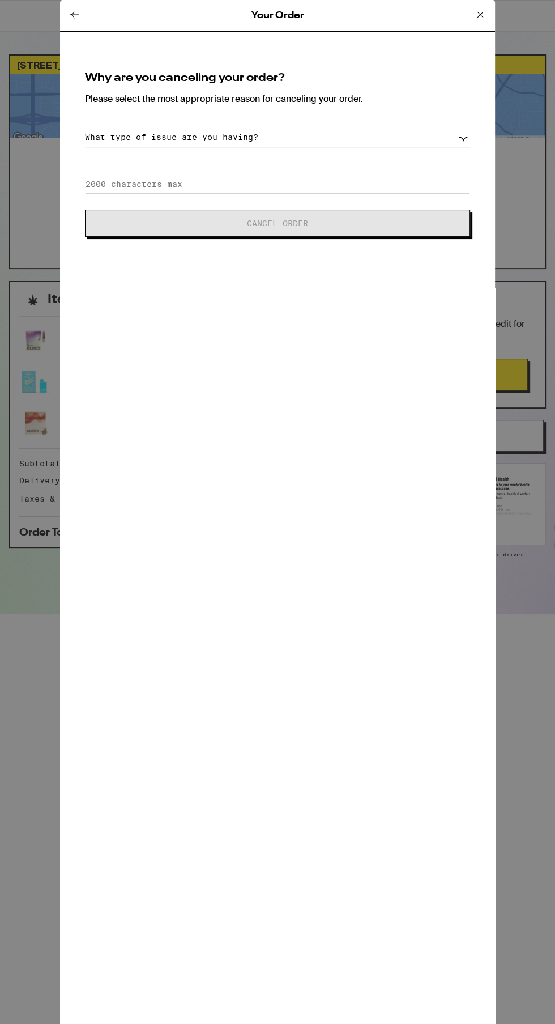
click at [415, 185] on input at bounding box center [277, 184] width 385 height 17
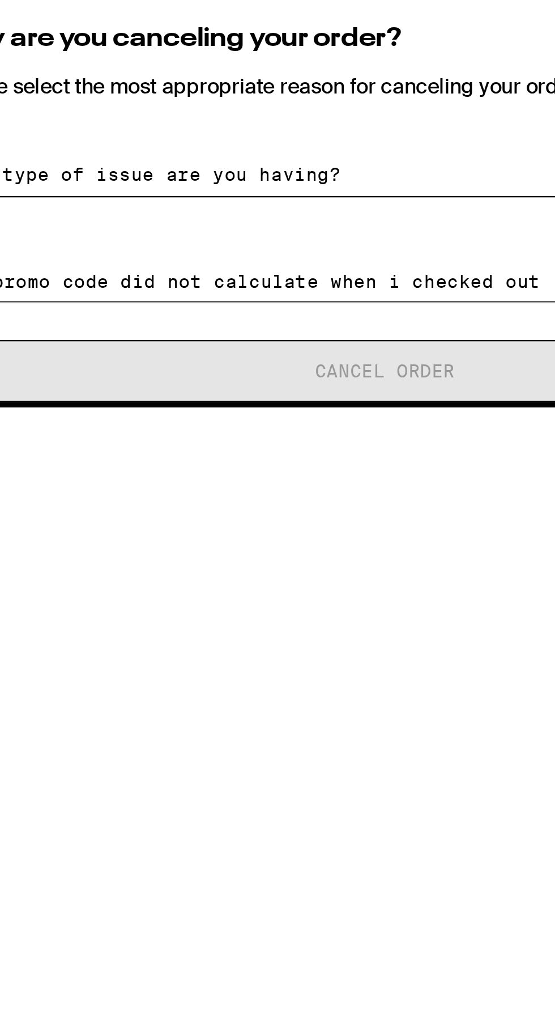
type input "The promo code did not calculate when i checked out"
click at [325, 254] on div "Why are you canceling your order? Please select the most appropriate reason for…" at bounding box center [277, 155] width 435 height 214
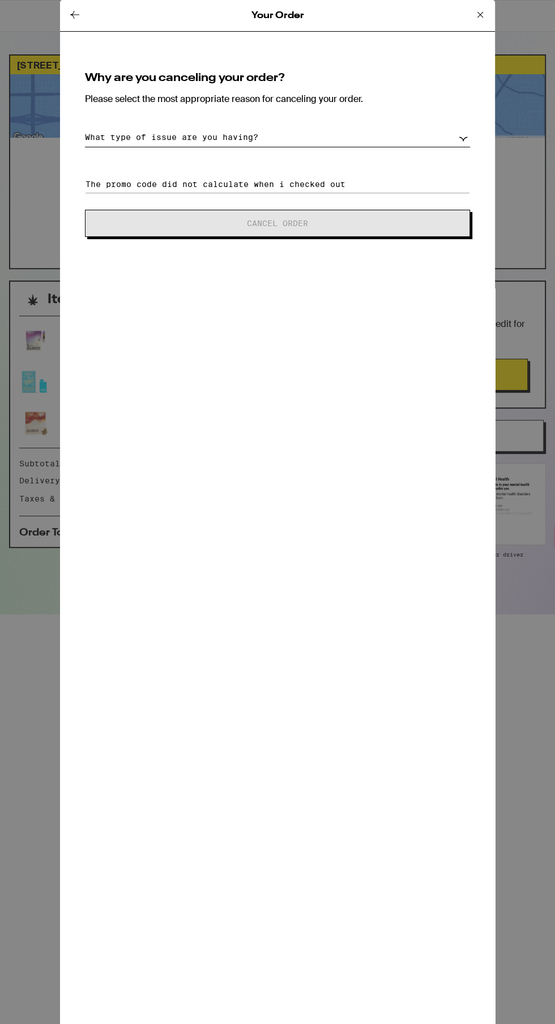
click at [415, 144] on select "What type of issue are you having? Order taking too long Order arriving too soo…" at bounding box center [277, 137] width 385 height 20
select select "other"
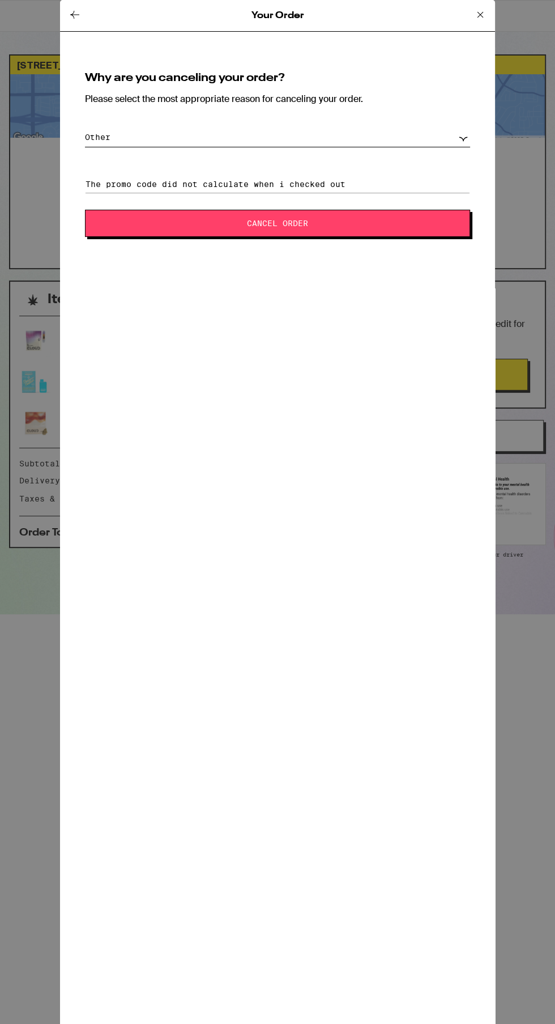
click at [393, 220] on span "Cancel Order" at bounding box center [278, 223] width 294 height 8
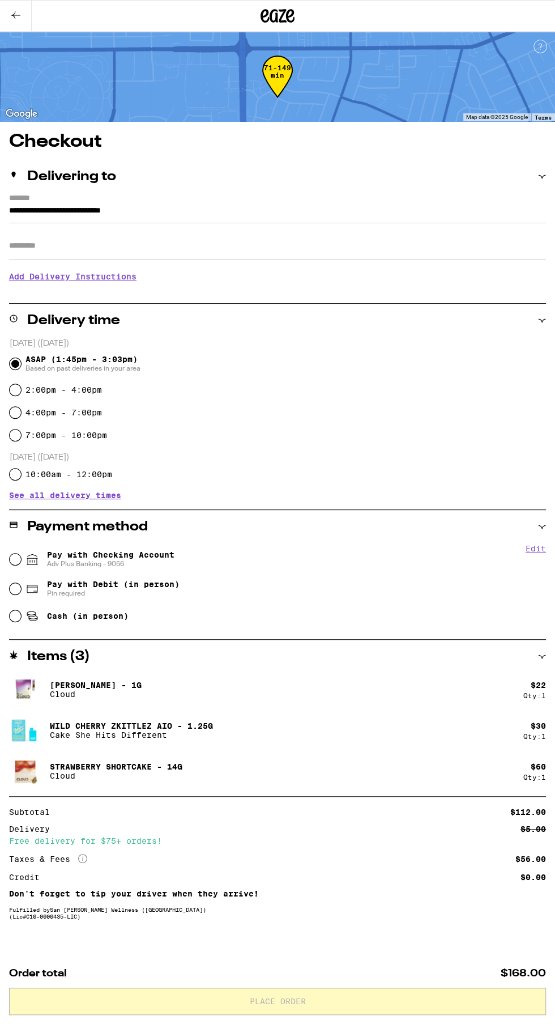
click at [19, 19] on icon at bounding box center [16, 15] width 14 height 14
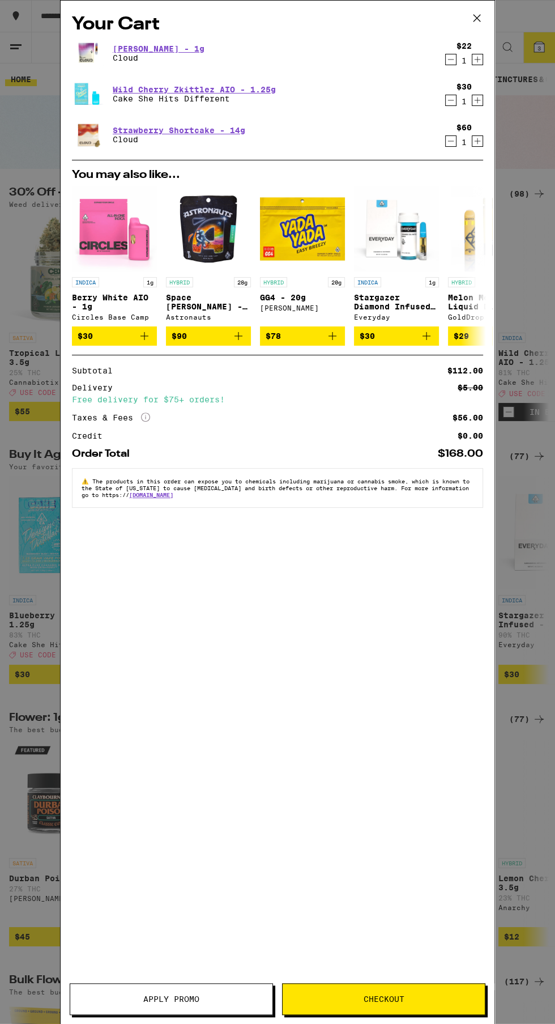
click at [130, 999] on span "Apply Promo" at bounding box center [171, 999] width 202 height 8
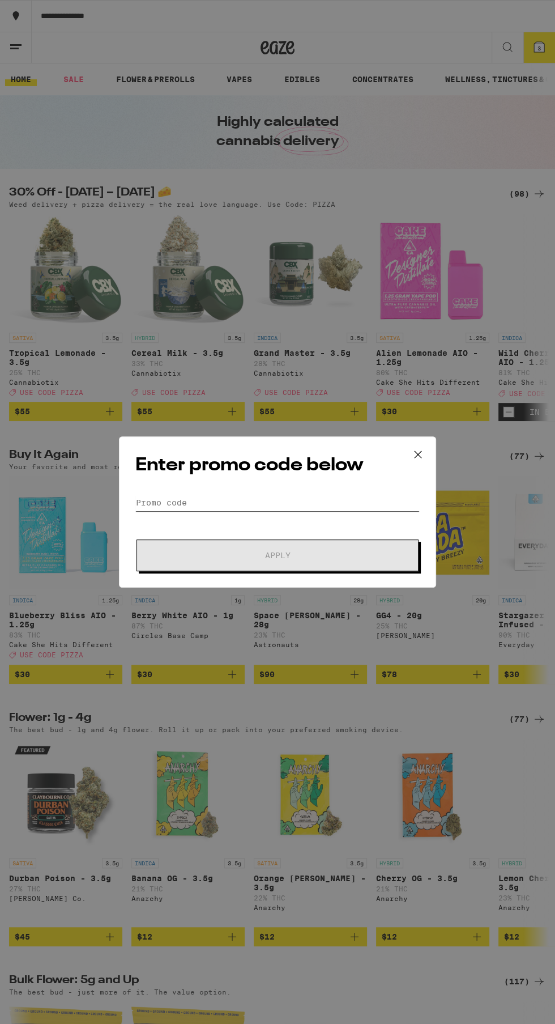
click at [292, 501] on input "Promo Code" at bounding box center [277, 502] width 284 height 17
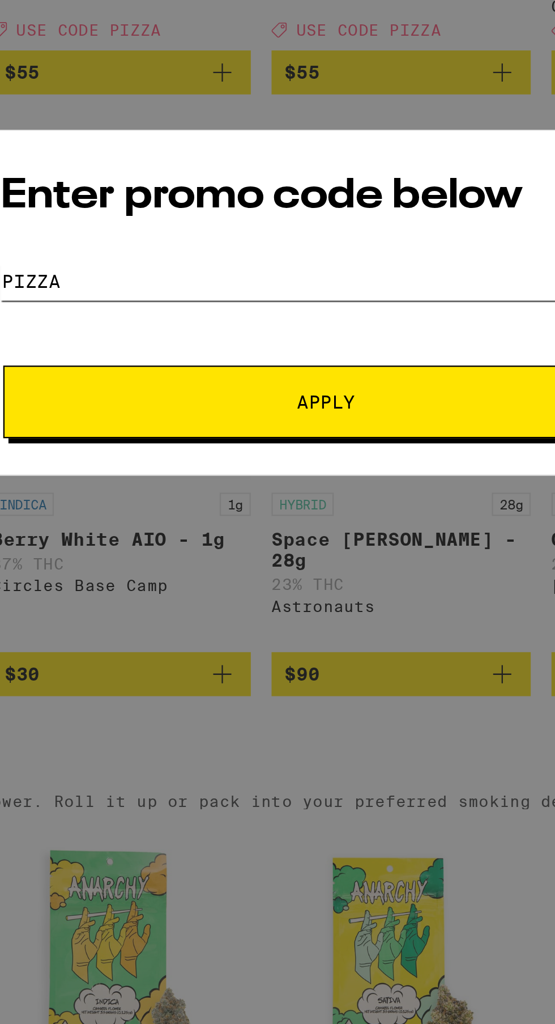
type input "Pizza"
click at [331, 555] on span "Apply" at bounding box center [278, 555] width 204 height 8
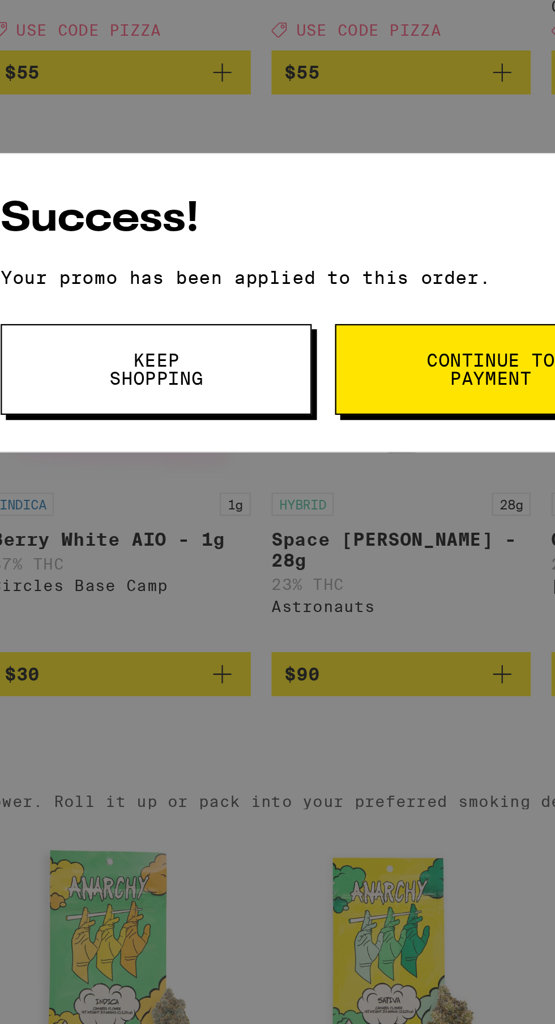
click at [236, 544] on button "Keep Shopping" at bounding box center [203, 541] width 136 height 40
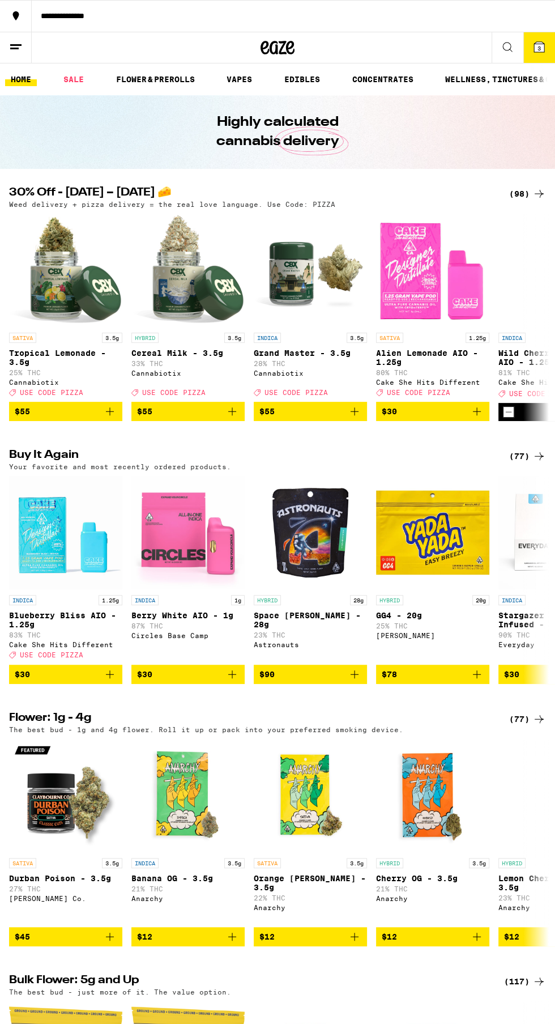
scroll to position [32, 0]
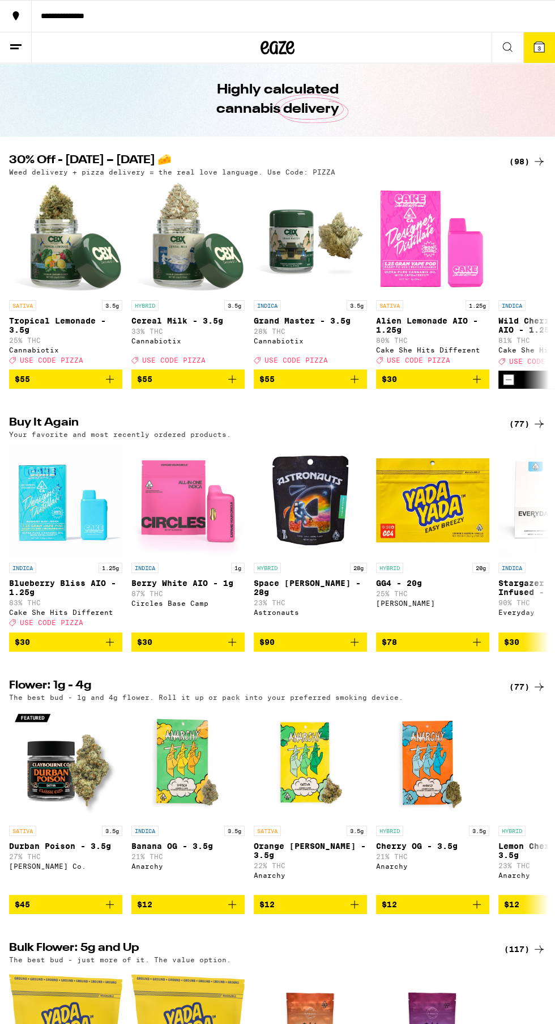
click at [542, 63] on button "3" at bounding box center [540, 47] width 32 height 31
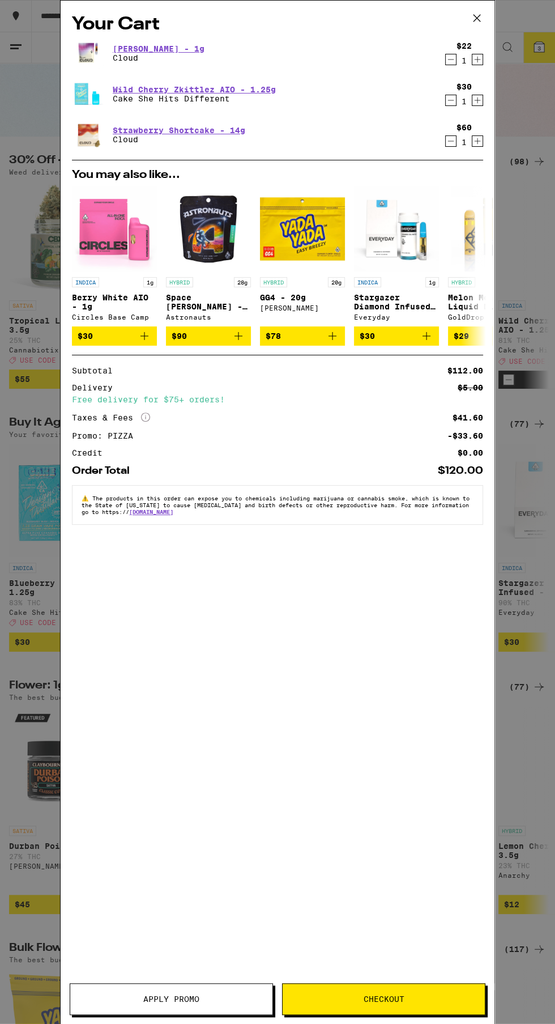
click at [477, 27] on button at bounding box center [477, 19] width 35 height 36
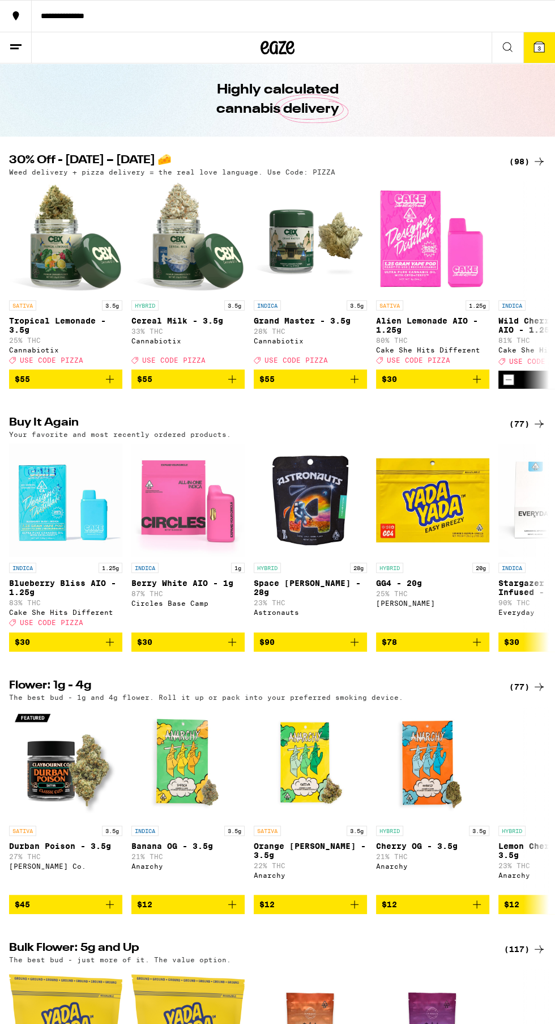
click at [17, 53] on icon at bounding box center [16, 47] width 14 height 14
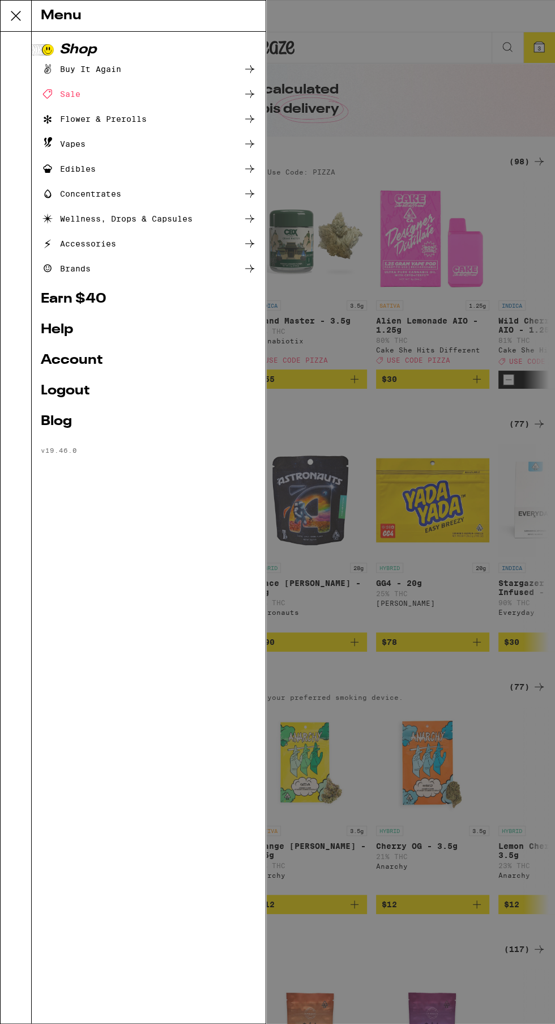
click at [122, 366] on link "Account" at bounding box center [149, 361] width 216 height 14
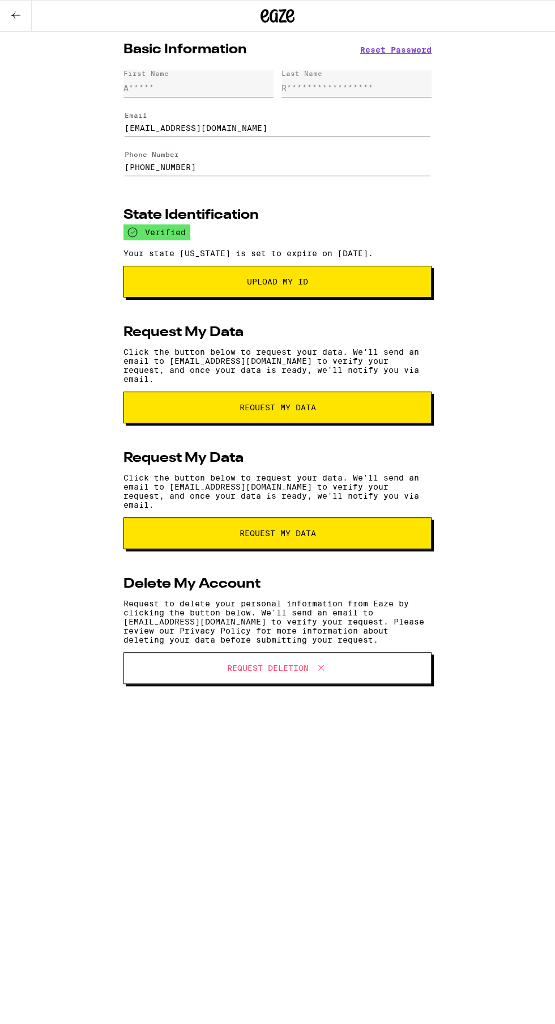
click at [15, 15] on icon at bounding box center [15, 15] width 9 height 8
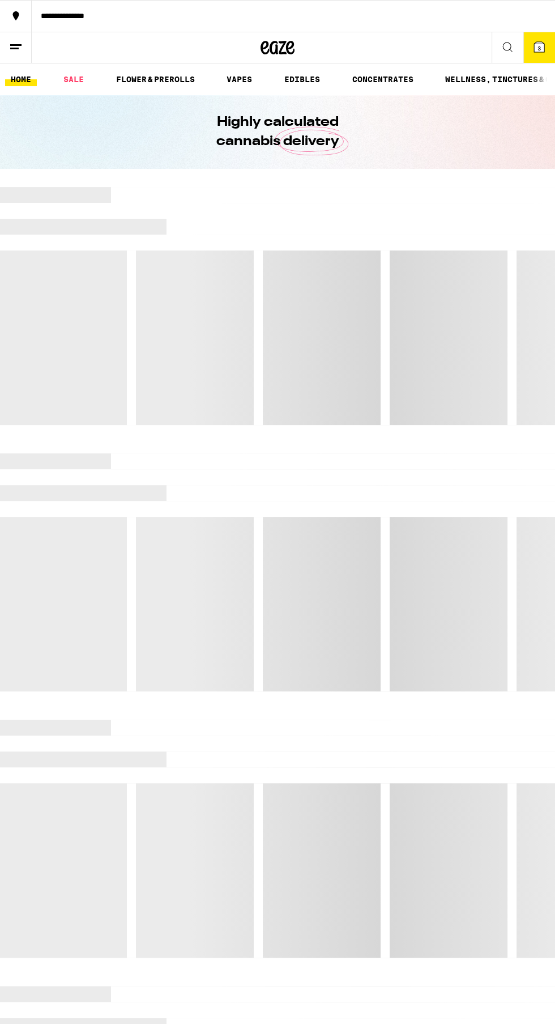
click at [14, 48] on line at bounding box center [14, 48] width 8 height 0
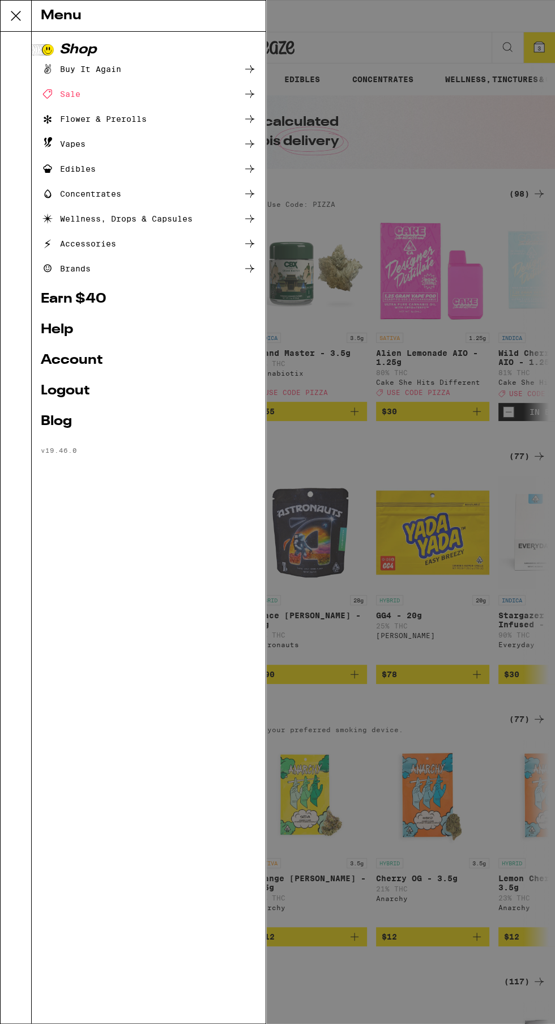
click at [91, 360] on link "Account" at bounding box center [149, 361] width 216 height 14
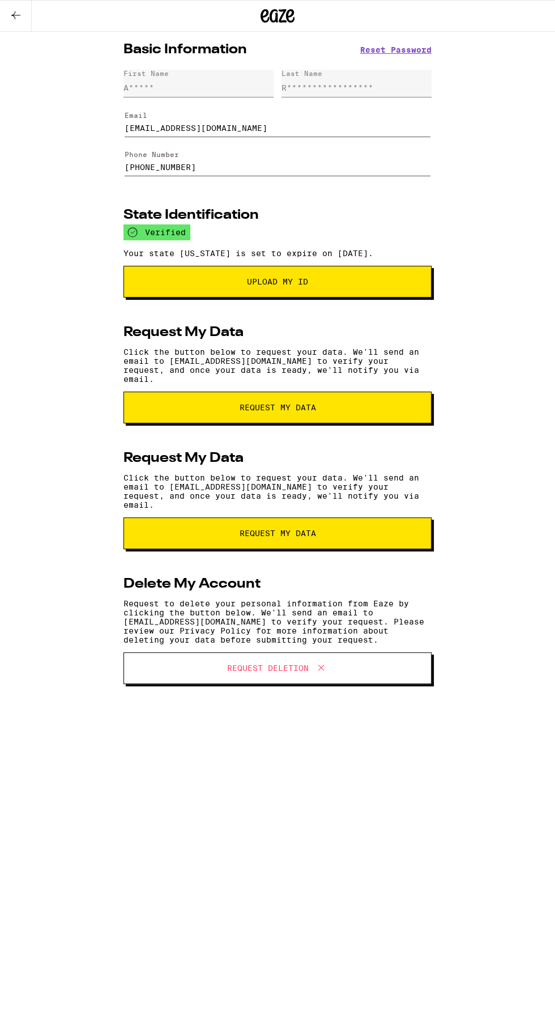
click at [15, 14] on icon at bounding box center [15, 15] width 9 height 8
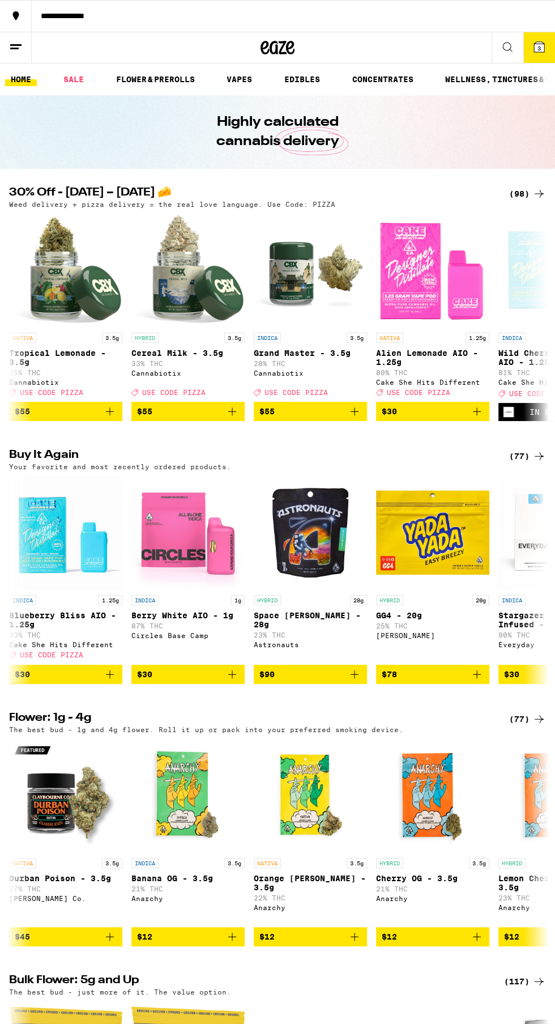
click at [539, 46] on span "3" at bounding box center [539, 48] width 3 height 7
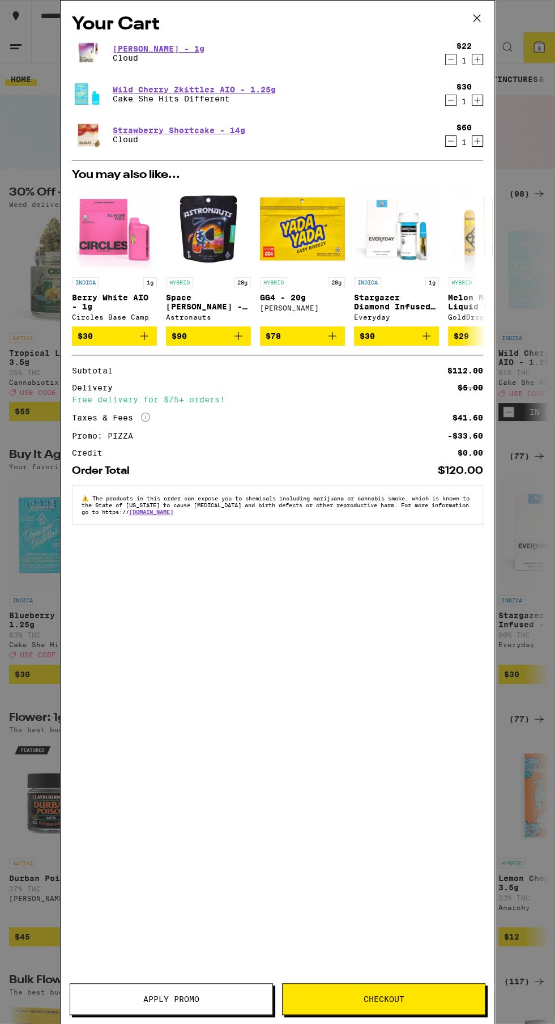
click at [342, 1015] on div "Apply Promo Checkout" at bounding box center [278, 1003] width 434 height 41
click at [364, 999] on span "Checkout" at bounding box center [384, 999] width 41 height 8
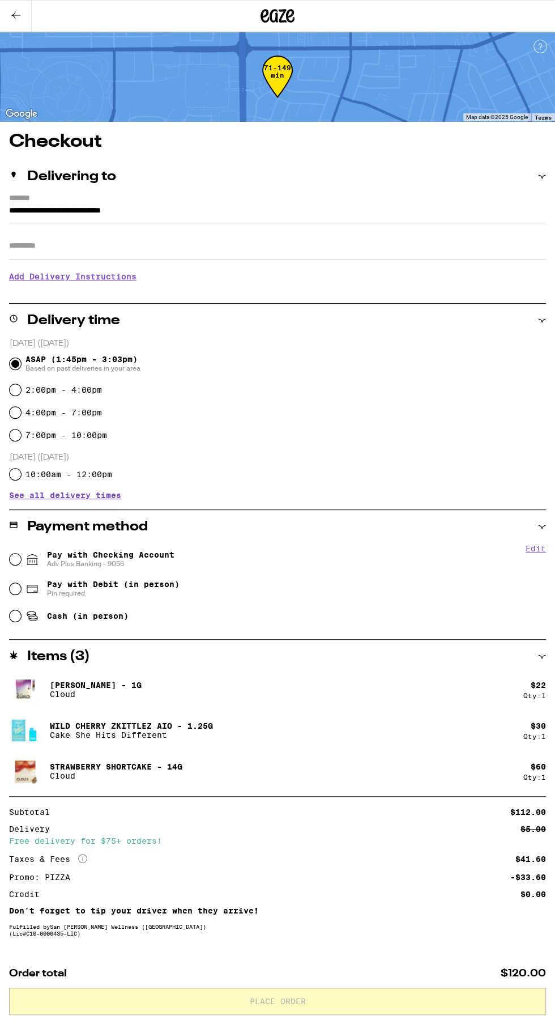
click at [67, 618] on span "Cash (in person)" at bounding box center [88, 615] width 82 height 9
click at [21, 618] on input "Cash (in person)" at bounding box center [15, 615] width 11 height 11
radio input "true"
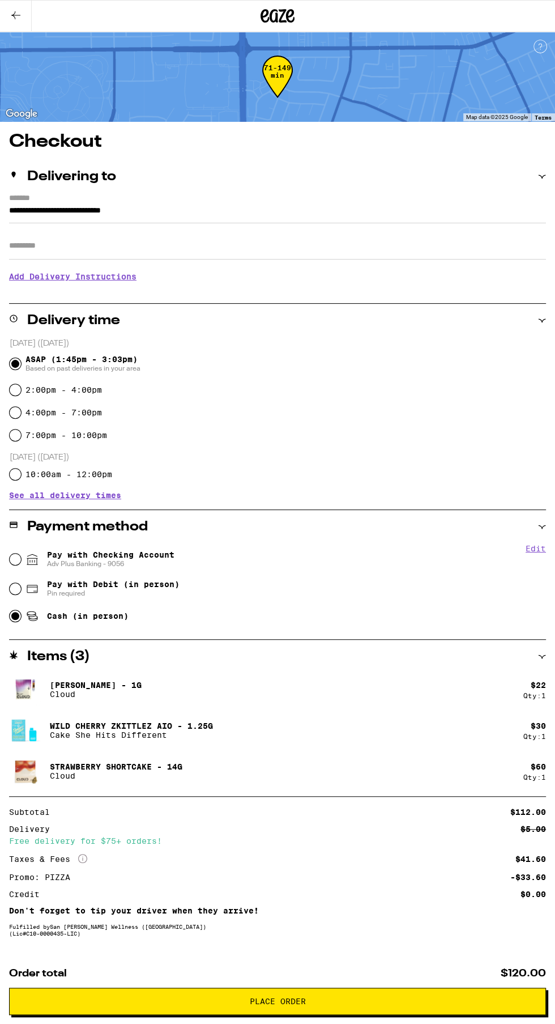
click at [40, 246] on input "Apt/Suite" at bounding box center [277, 245] width 537 height 27
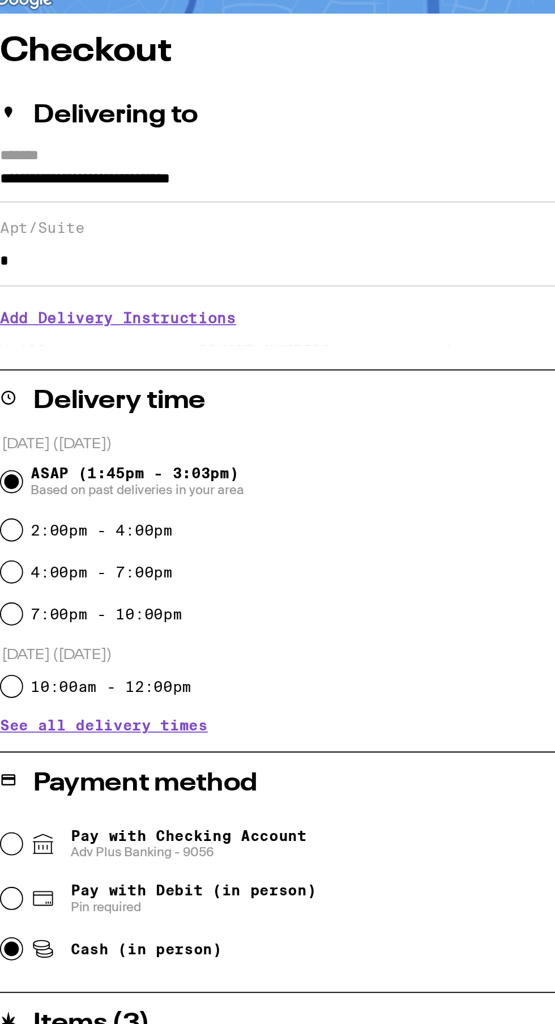
type input "*"
click at [189, 296] on h3 "Add Delivery Instructions" at bounding box center [277, 286] width 537 height 26
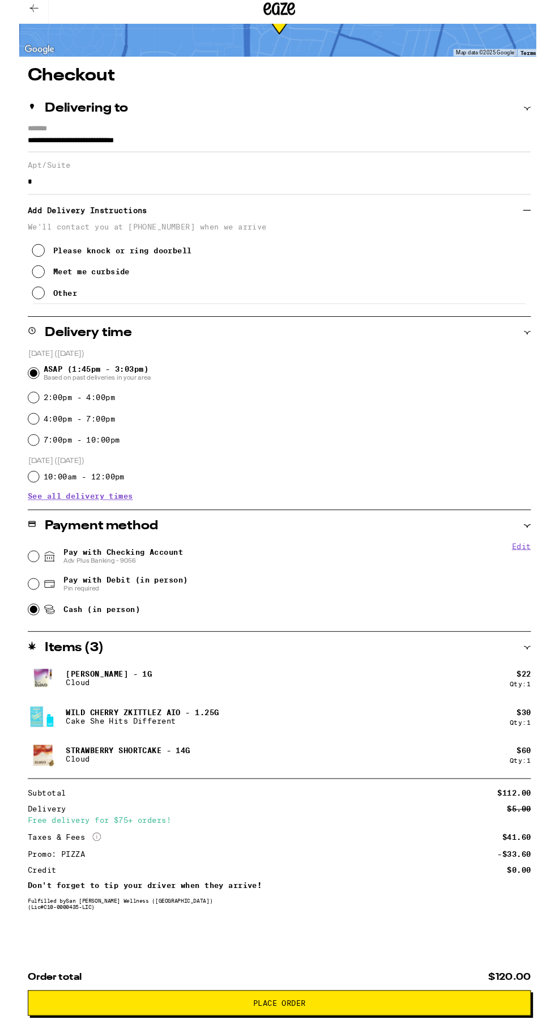
scroll to position [57, 0]
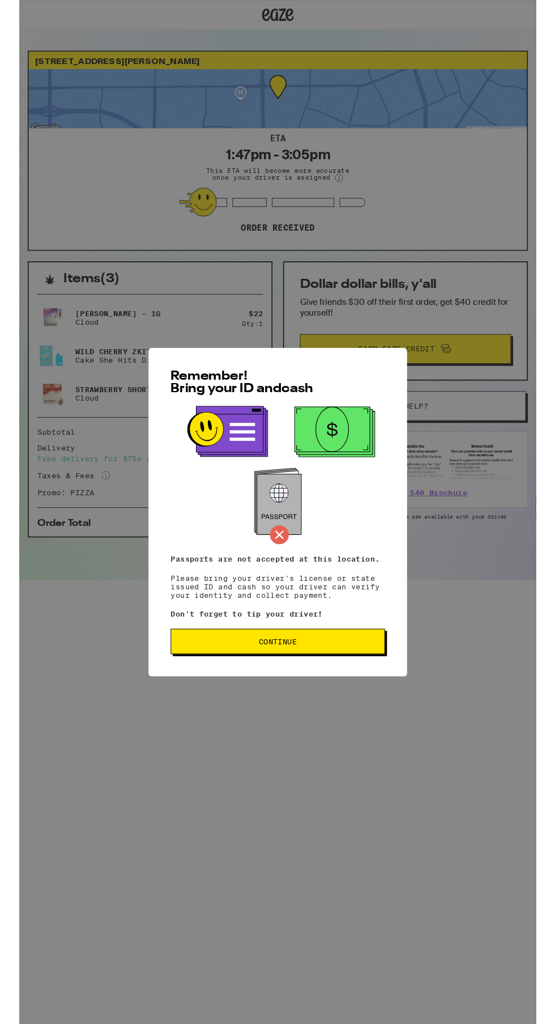
click at [230, 692] on span "Continue" at bounding box center [277, 688] width 211 height 8
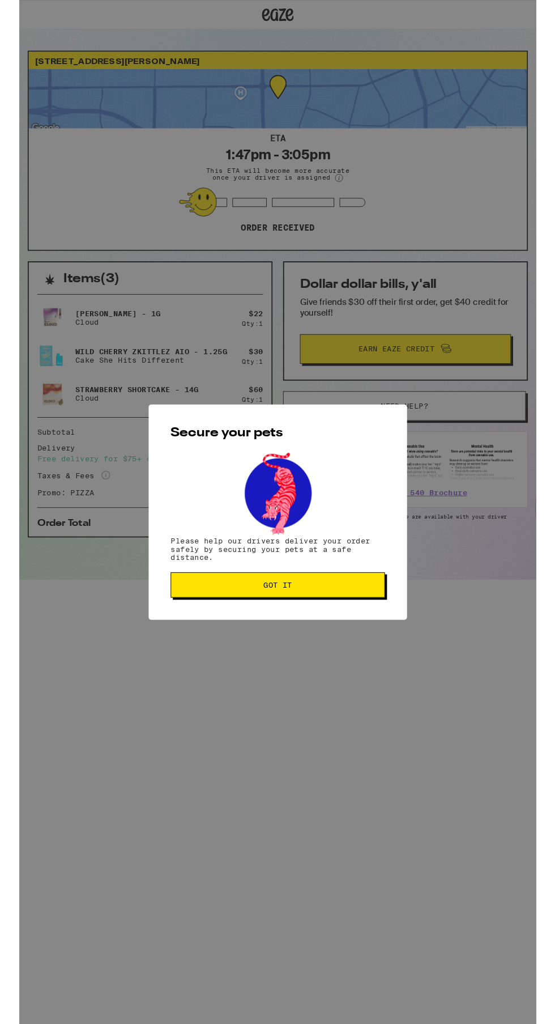
click at [210, 632] on span "Got it" at bounding box center [277, 628] width 211 height 8
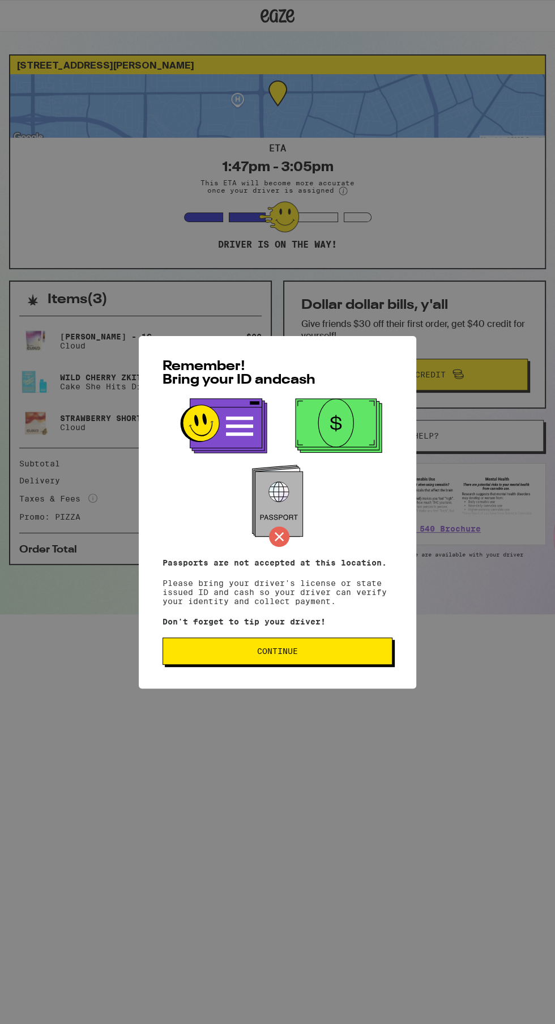
click at [219, 665] on button "Continue" at bounding box center [278, 650] width 230 height 27
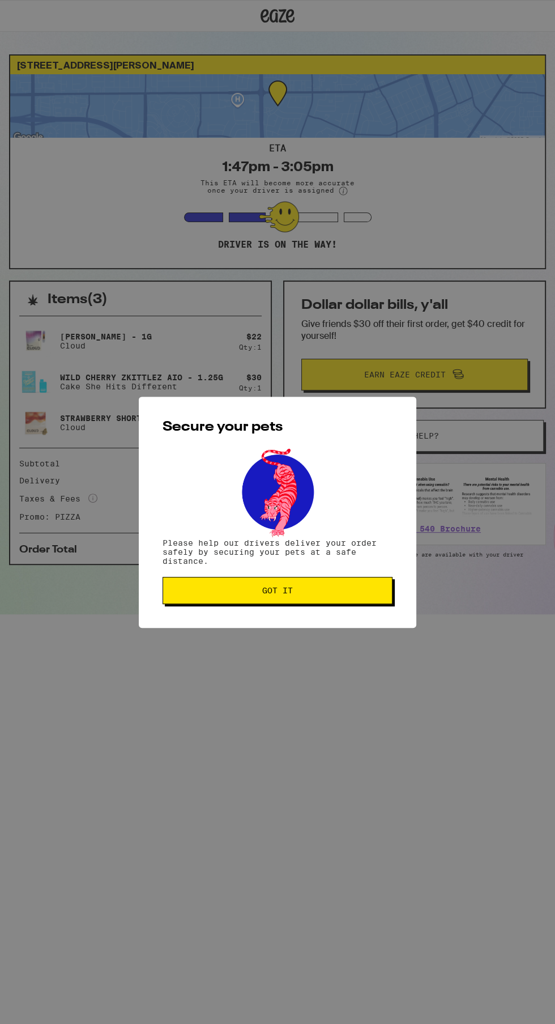
click at [273, 594] on span "Got it" at bounding box center [277, 590] width 31 height 8
